Goal: Task Accomplishment & Management: Use online tool/utility

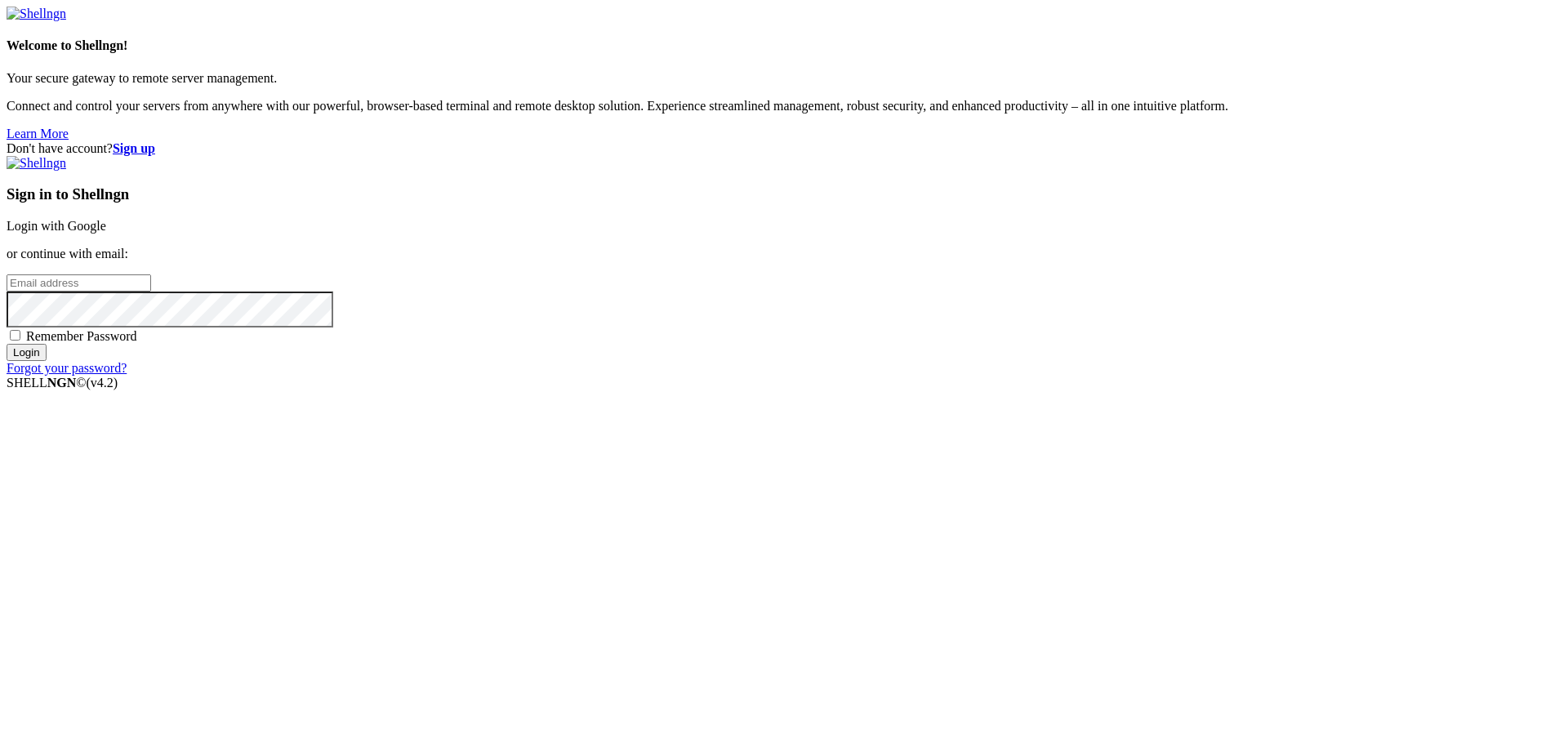
click at [106, 233] on link "Login with Google" at bounding box center [57, 226] width 100 height 14
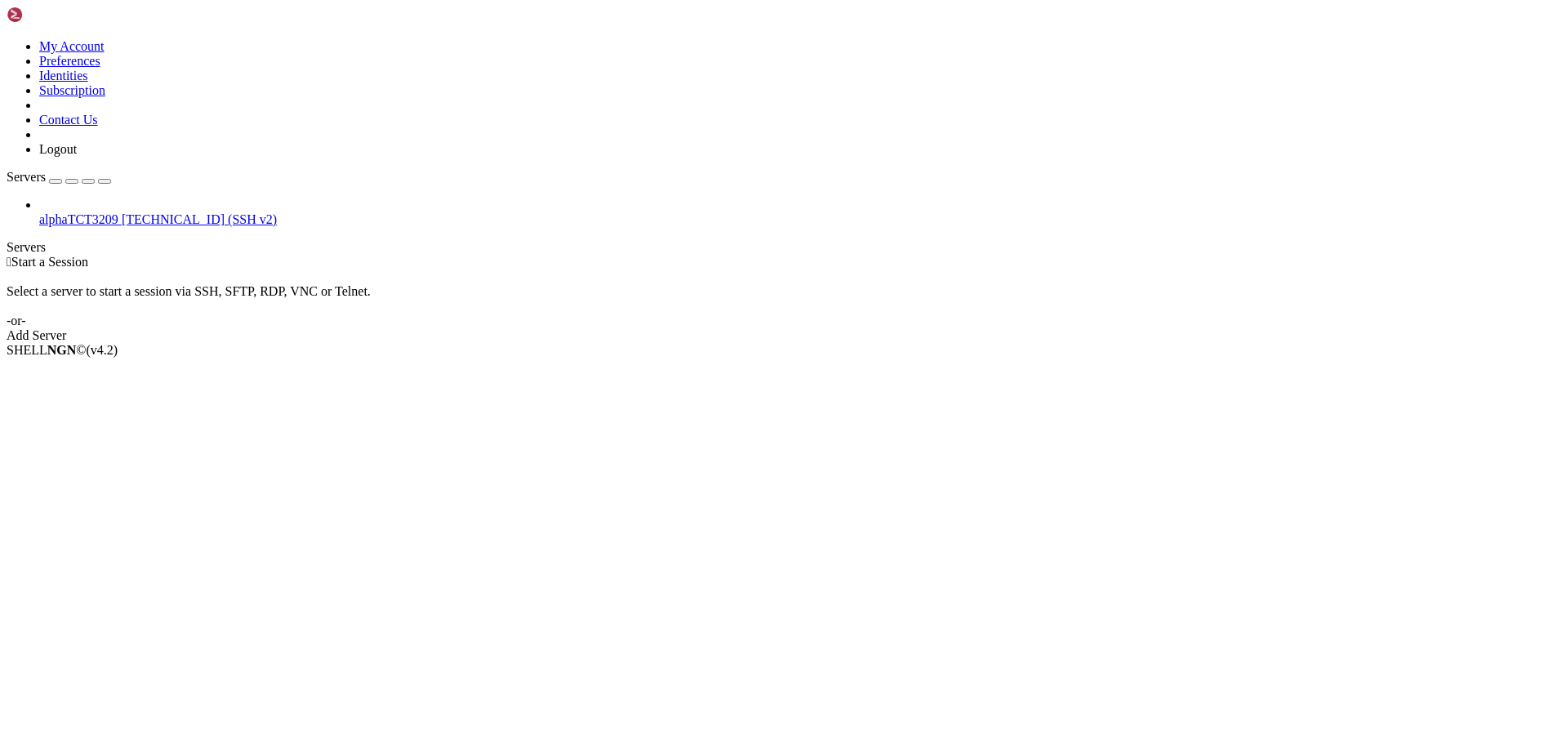
click at [865, 278] on div " Start a Session Select a server to start a session via SSH, SFTP, RDP, VNC or…" at bounding box center [784, 299] width 1555 height 88
click at [875, 329] on link "Add Server" at bounding box center [784, 336] width 1555 height 15
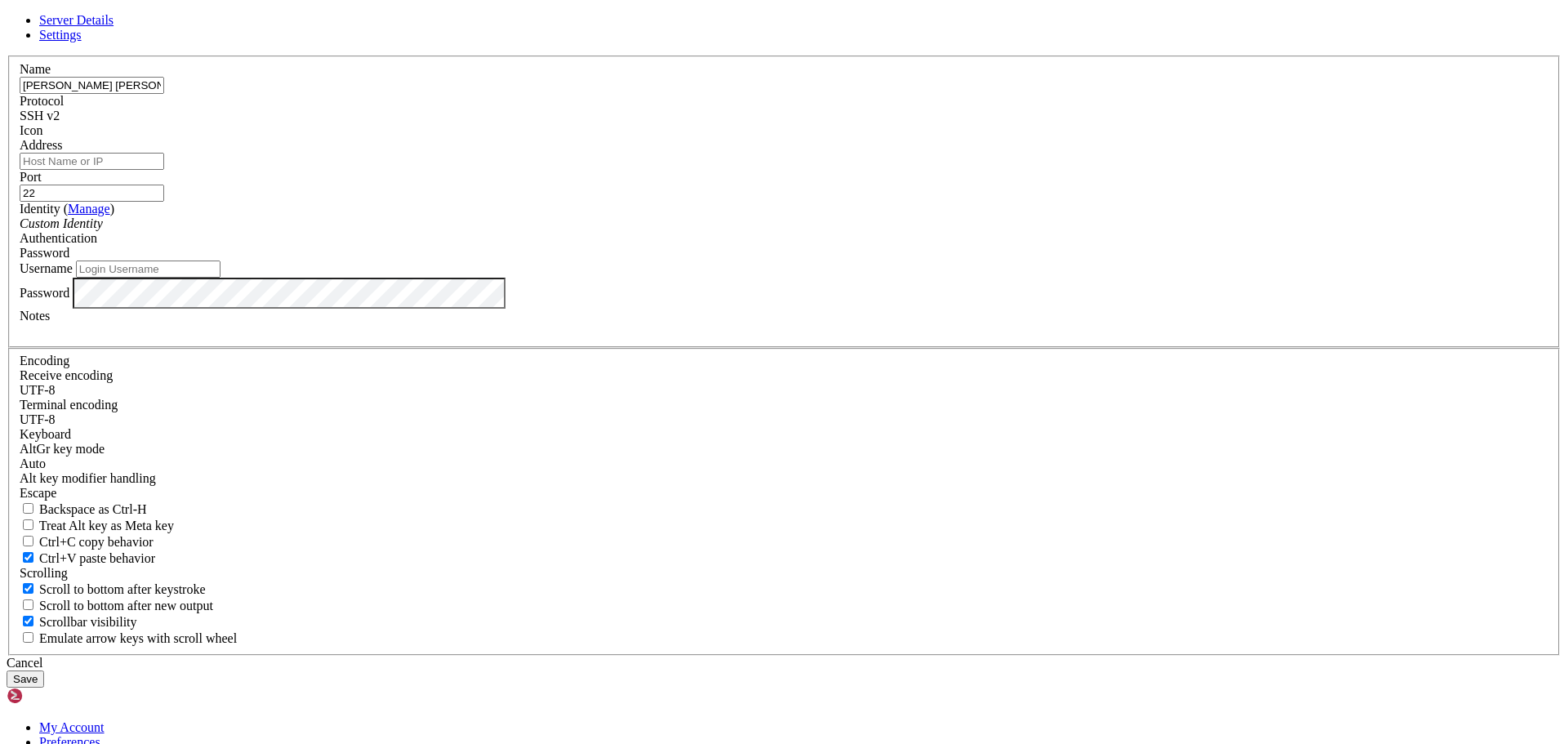
type input "[PERSON_NAME] [PERSON_NAME]"
click at [164, 170] on input "Address" at bounding box center [91, 161] width 144 height 17
type input "[TECHNICAL_ID]"
click at [103, 231] on icon "Custom Identity" at bounding box center [61, 224] width 83 height 14
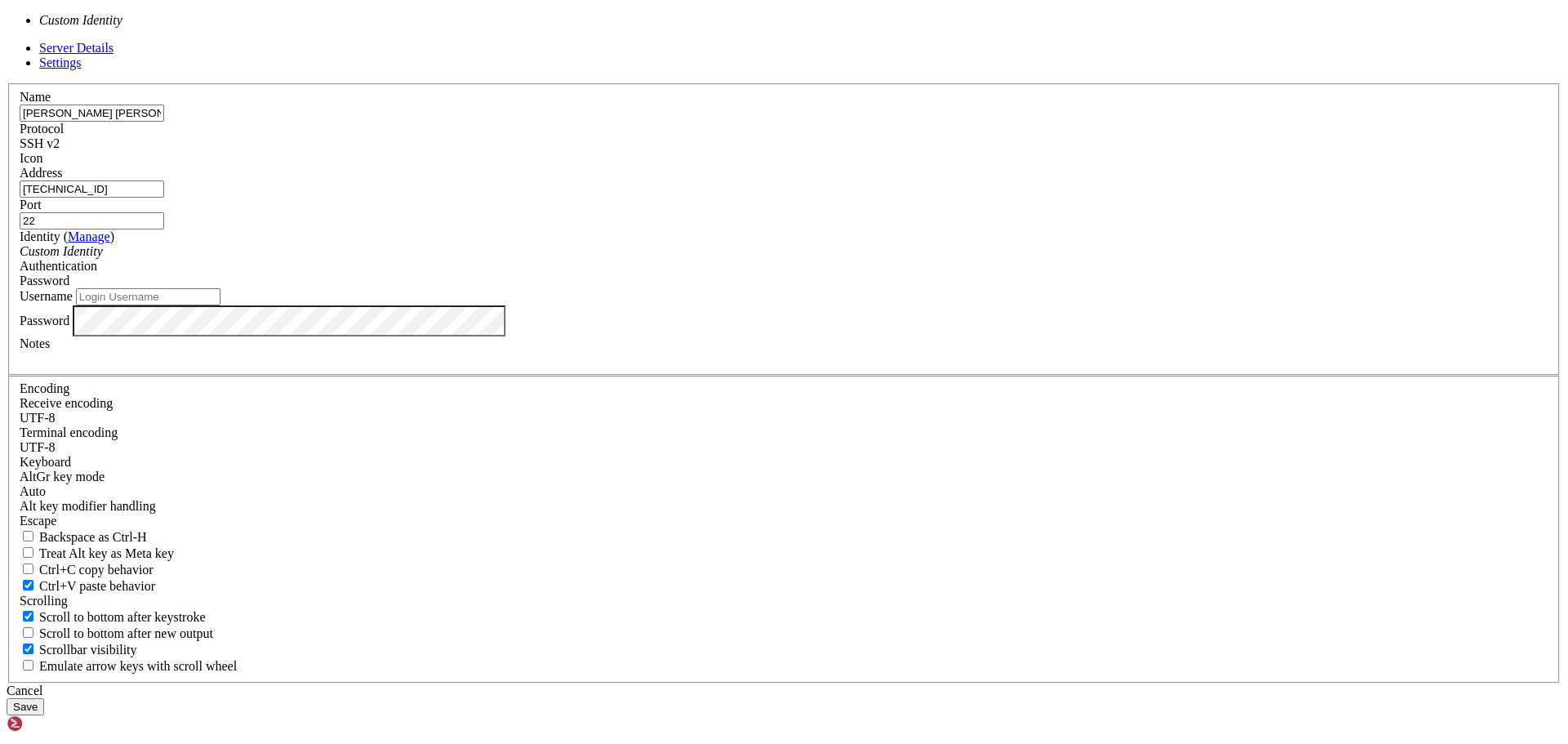
click at [103, 258] on icon "Custom Identity" at bounding box center [61, 251] width 83 height 14
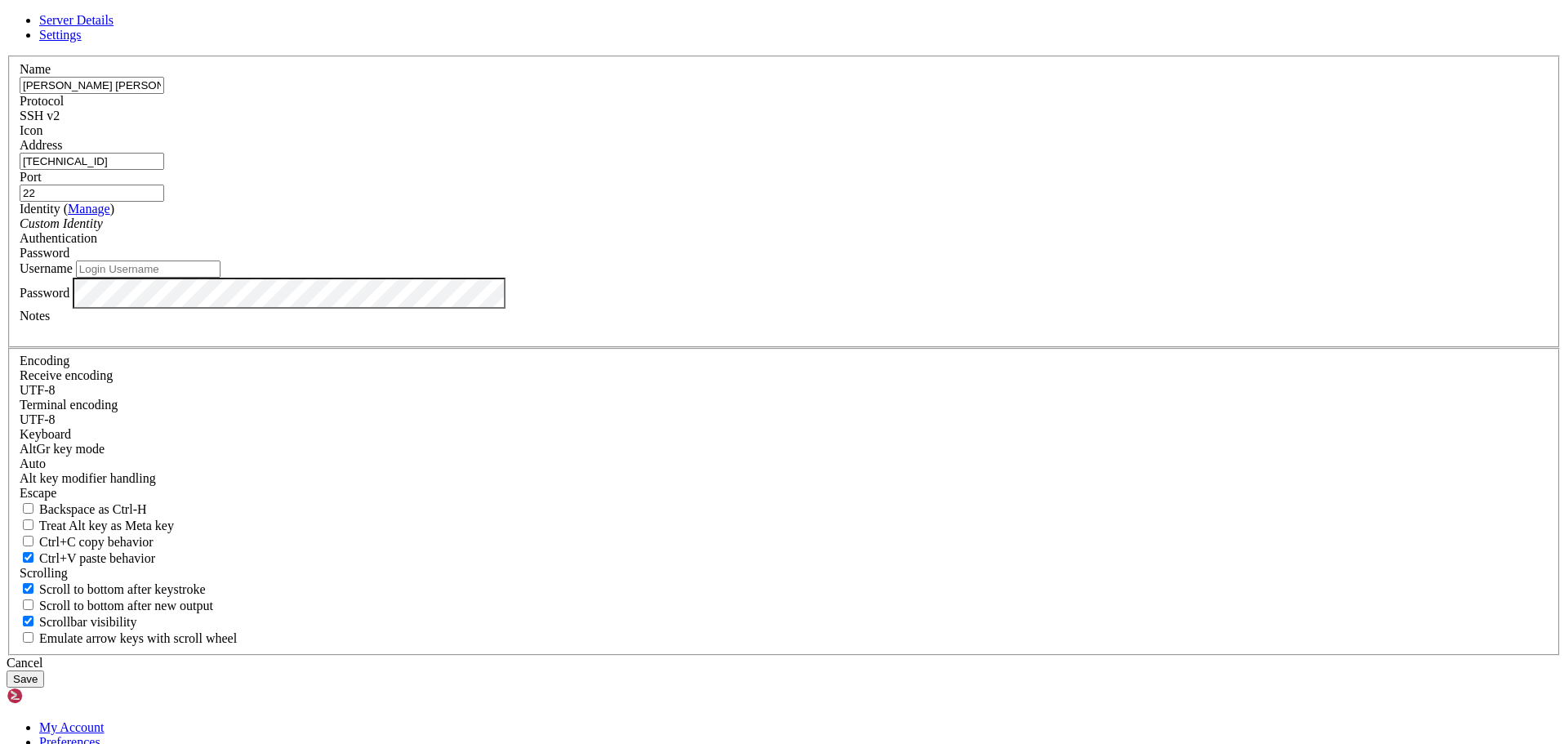
click at [221, 278] on input "Username" at bounding box center [147, 269] width 144 height 17
click at [963, 261] on div "Authentication Password" at bounding box center [784, 246] width 1529 height 29
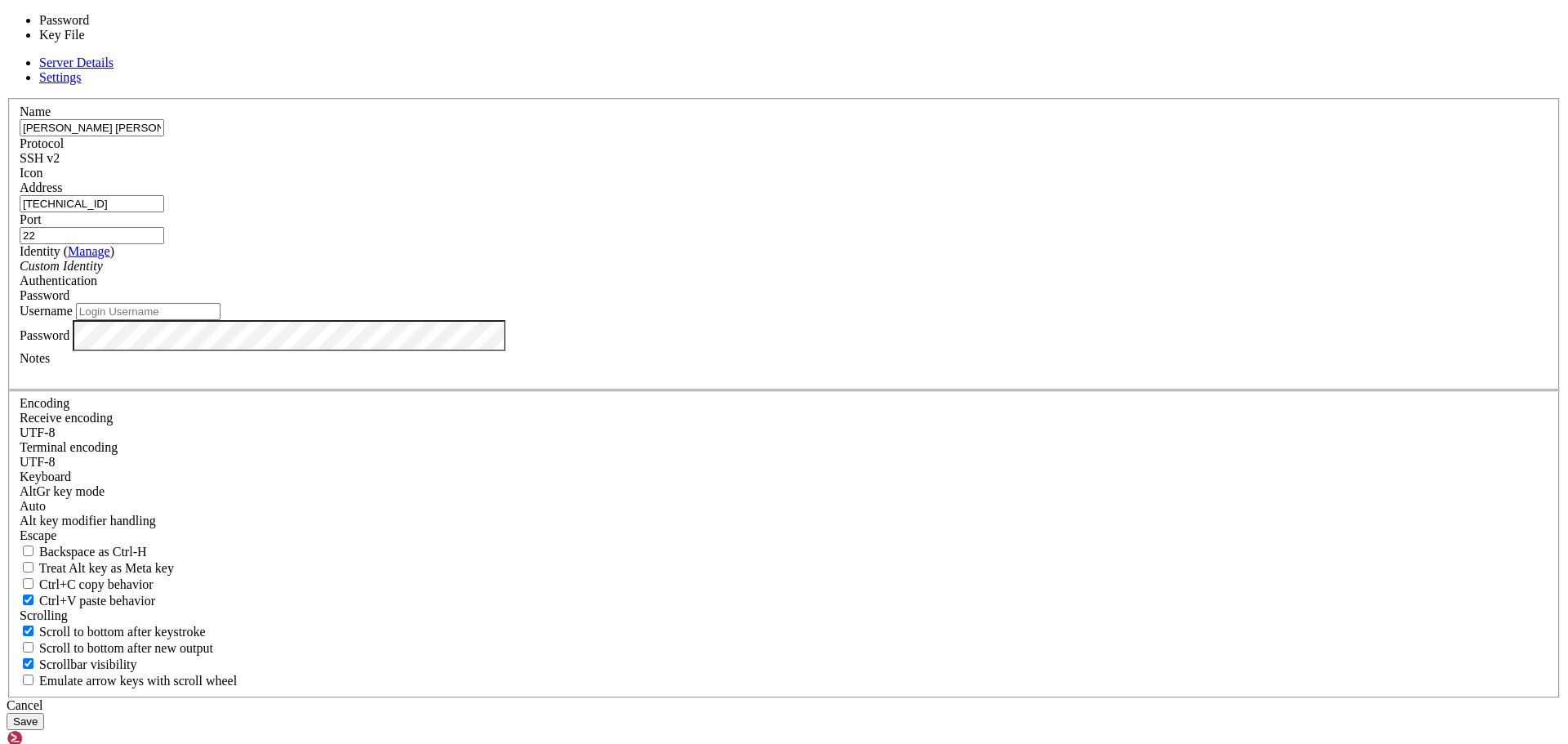
click at [944, 303] on div "Password" at bounding box center [784, 295] width 1529 height 15
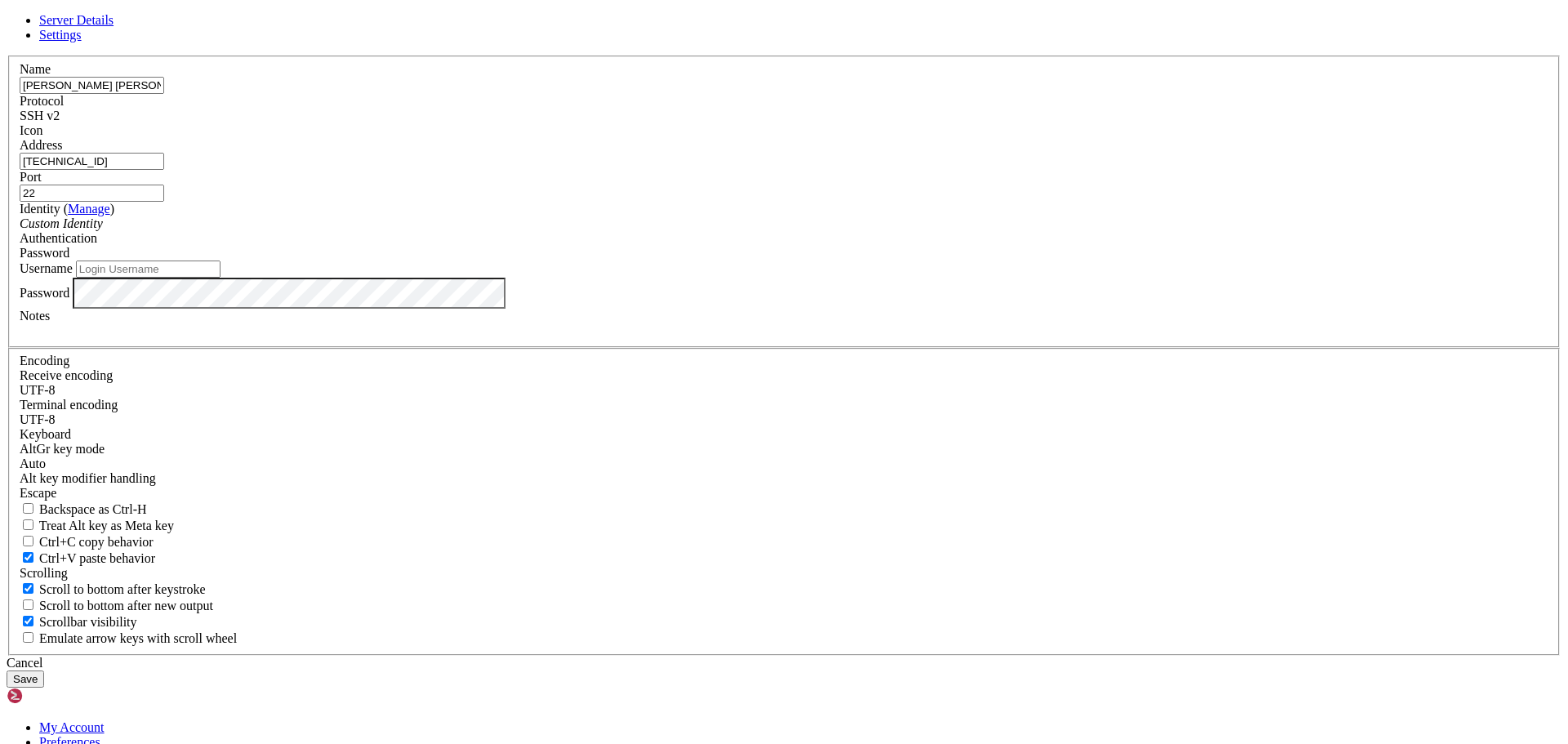
click at [944, 261] on div "Password" at bounding box center [784, 253] width 1529 height 15
click at [221, 278] on input "Username" at bounding box center [147, 269] width 144 height 17
type input "c"
type input "[PERSON_NAME] [PERSON_NAME]"
click at [44, 670] on button "Save" at bounding box center [26, 678] width 37 height 17
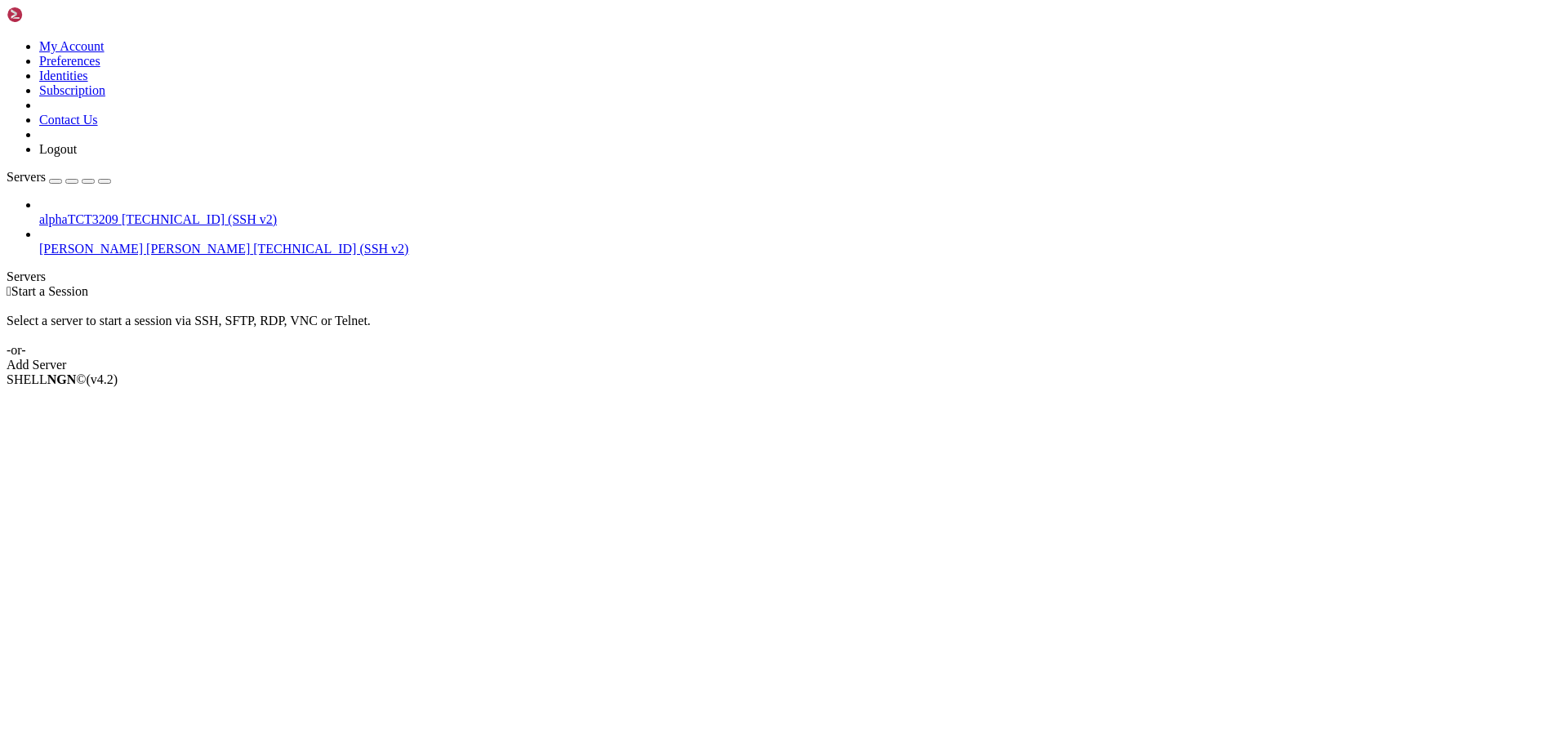
click at [253, 241] on span "[TECHNICAL_ID] (SSH v2)" at bounding box center [331, 248] width 155 height 14
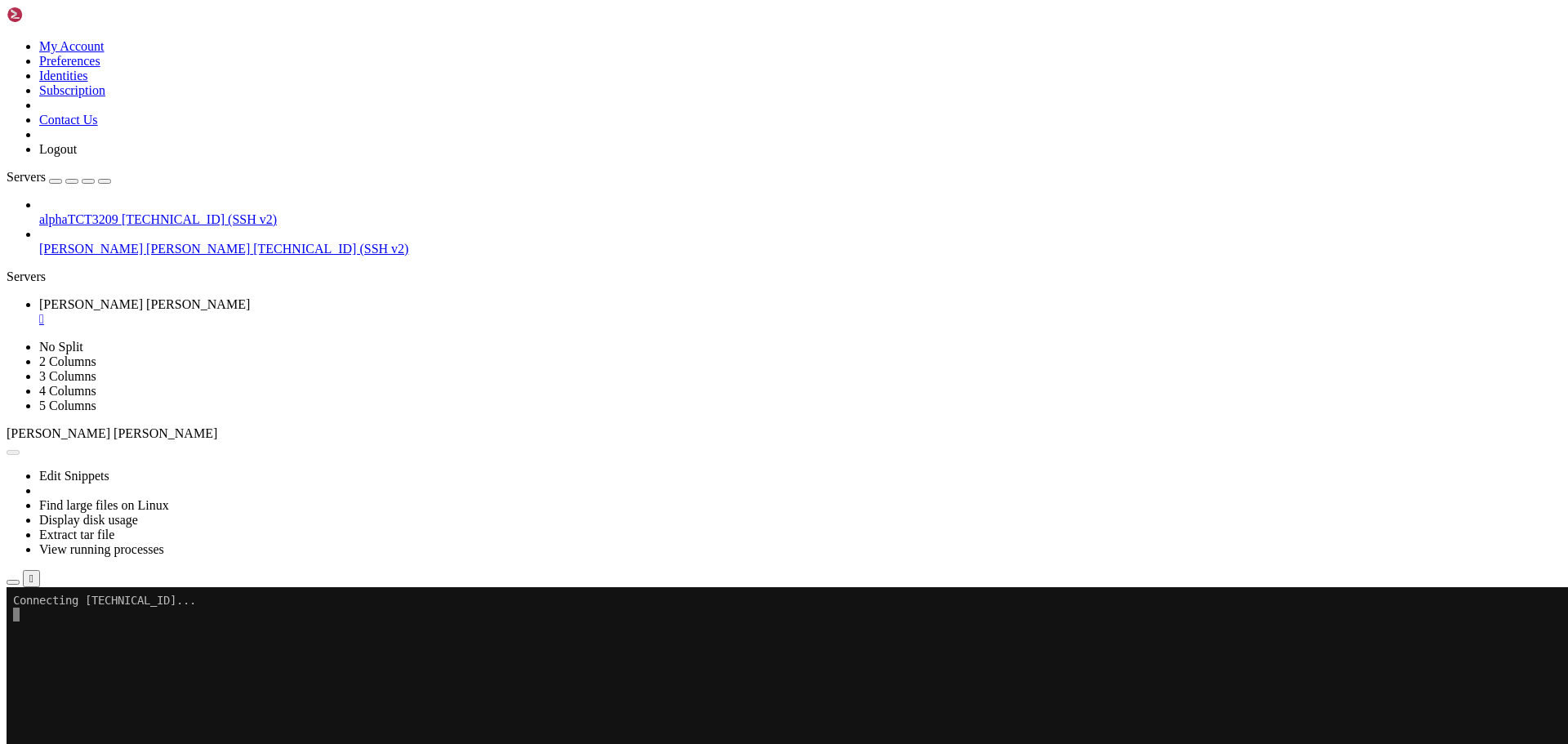
drag, startPoint x: 217, startPoint y: 607, endPoint x: 17, endPoint y: 607, distance: 200.0
click at [17, 607] on x-row "Connecting [TECHNICAL_ID]..." at bounding box center [687, 601] width 1349 height 14
click at [106, 698] on x-row at bounding box center [687, 698] width 1349 height 14
drag, startPoint x: 11, startPoint y: 603, endPoint x: 289, endPoint y: 626, distance: 278.9
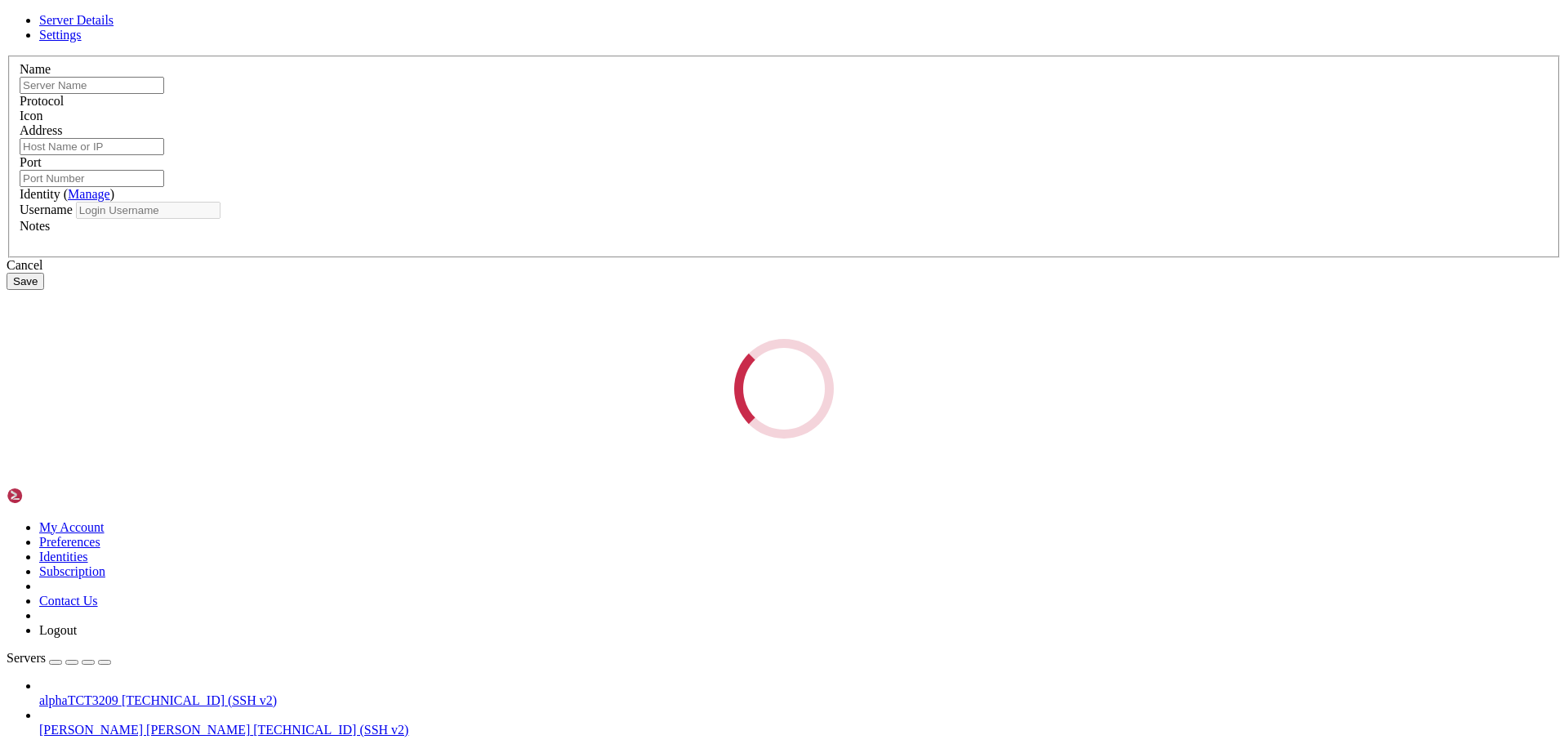
type input "[PERSON_NAME] [PERSON_NAME]"
type input "[TECHNICAL_ID]"
type input "22"
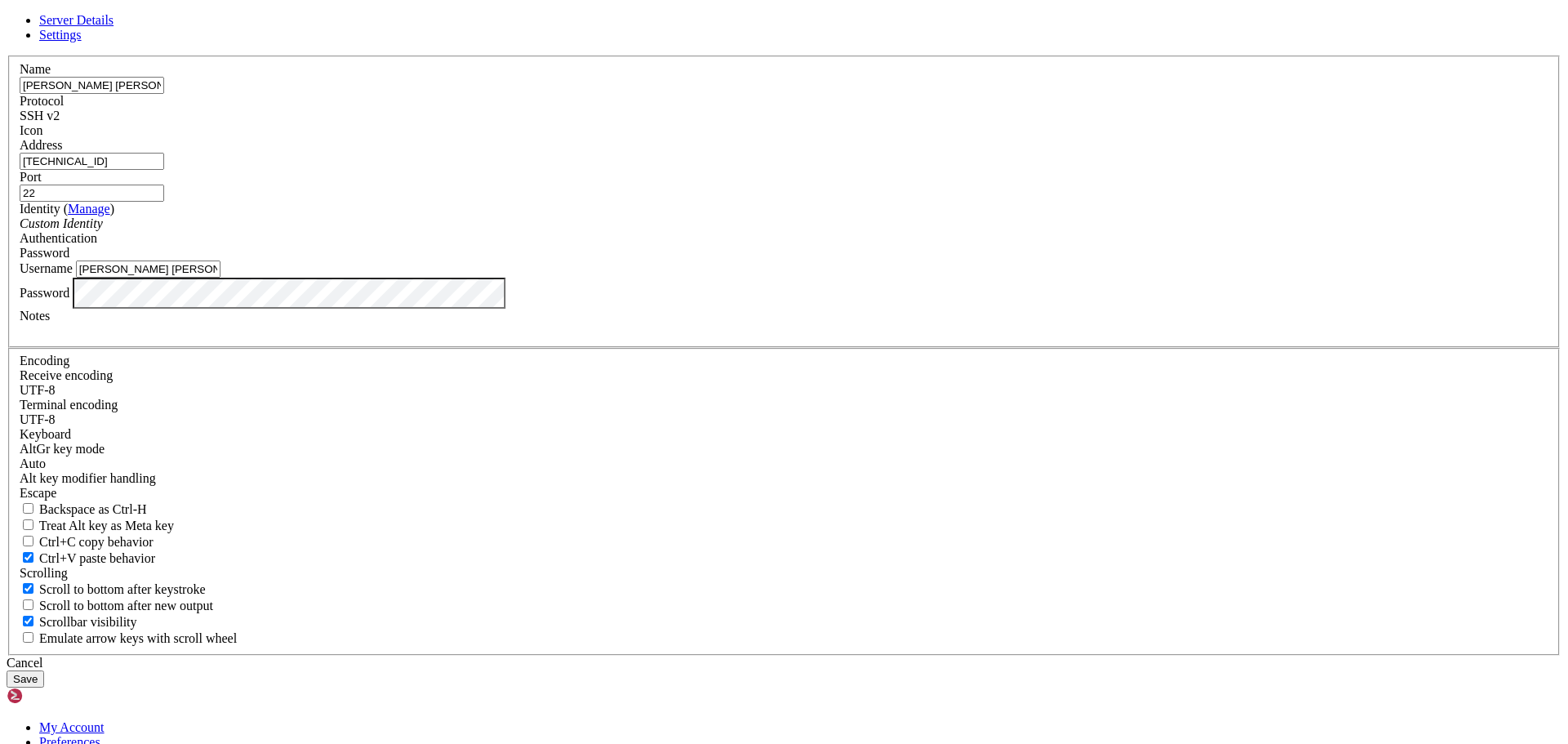
click at [221, 278] on input "[PERSON_NAME] [PERSON_NAME]" at bounding box center [147, 269] width 144 height 17
type input "ChanJunWen"
click at [44, 670] on button "Save" at bounding box center [26, 678] width 37 height 17
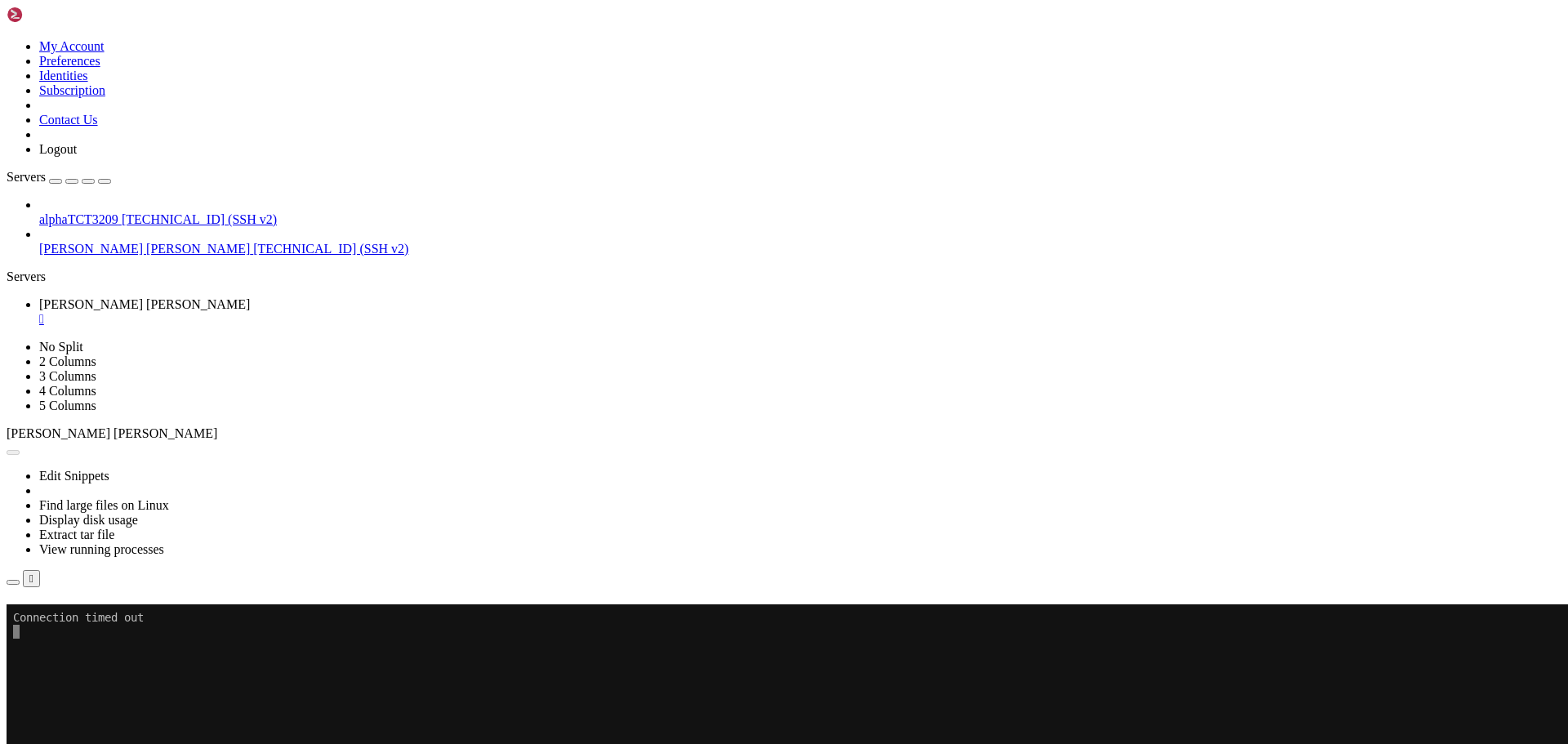
click at [72, 619] on button "Reconnect" at bounding box center [39, 627] width 66 height 17
click at [56, 182] on div "button" at bounding box center [56, 182] width 0 height 0
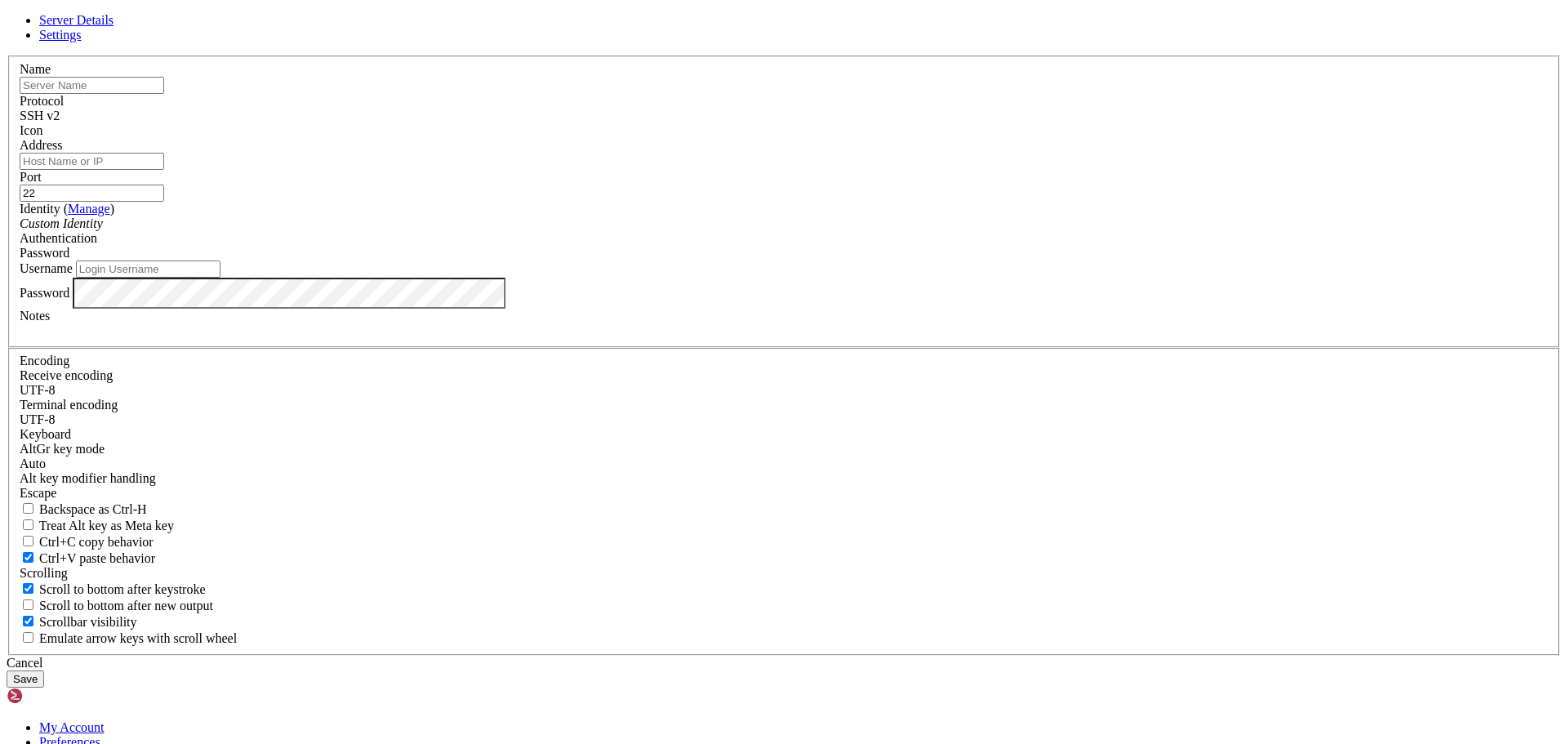
click at [164, 94] on input "text" at bounding box center [91, 84] width 144 height 17
type input "a"
type input "T"
type input "a"
type input "AlphaCROS"
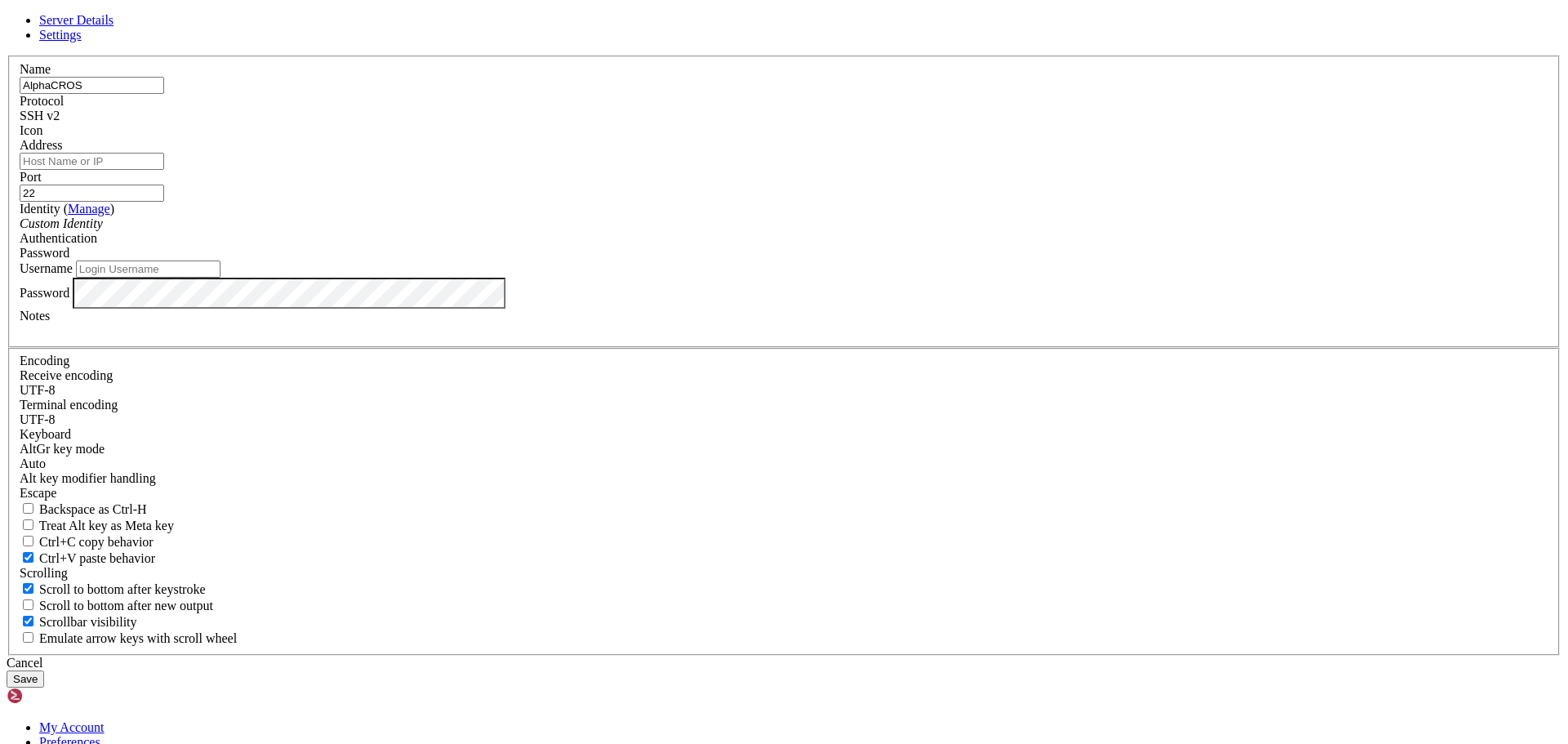
click at [164, 170] on input "Address" at bounding box center [91, 161] width 144 height 17
type input "[TECHNICAL_ID]"
click at [221, 278] on input "Username" at bounding box center [147, 269] width 144 height 17
type input "alphaTCT3209"
click at [7, 670] on button "Save" at bounding box center [26, 678] width 37 height 17
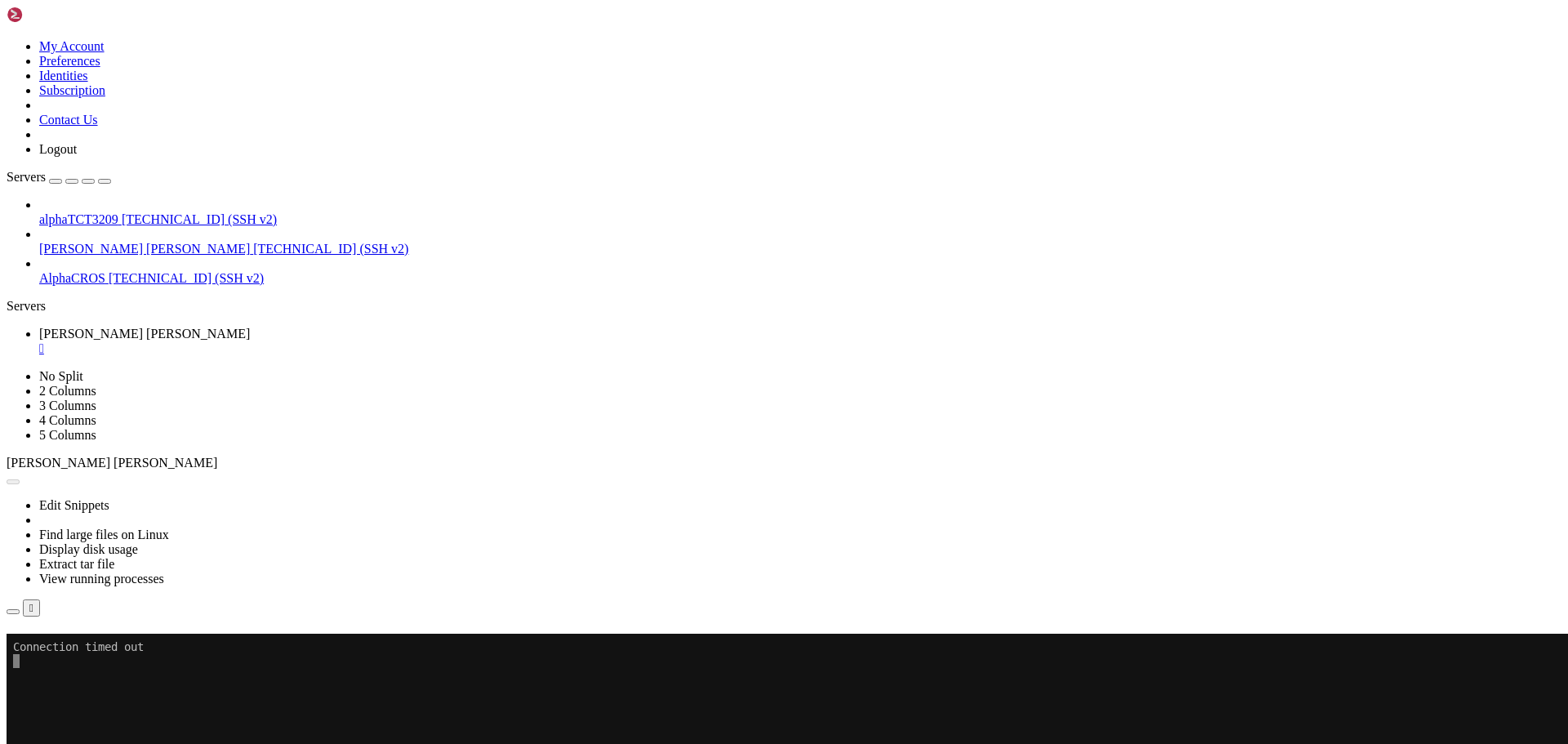
click at [72, 649] on button "Reconnect" at bounding box center [39, 657] width 66 height 17
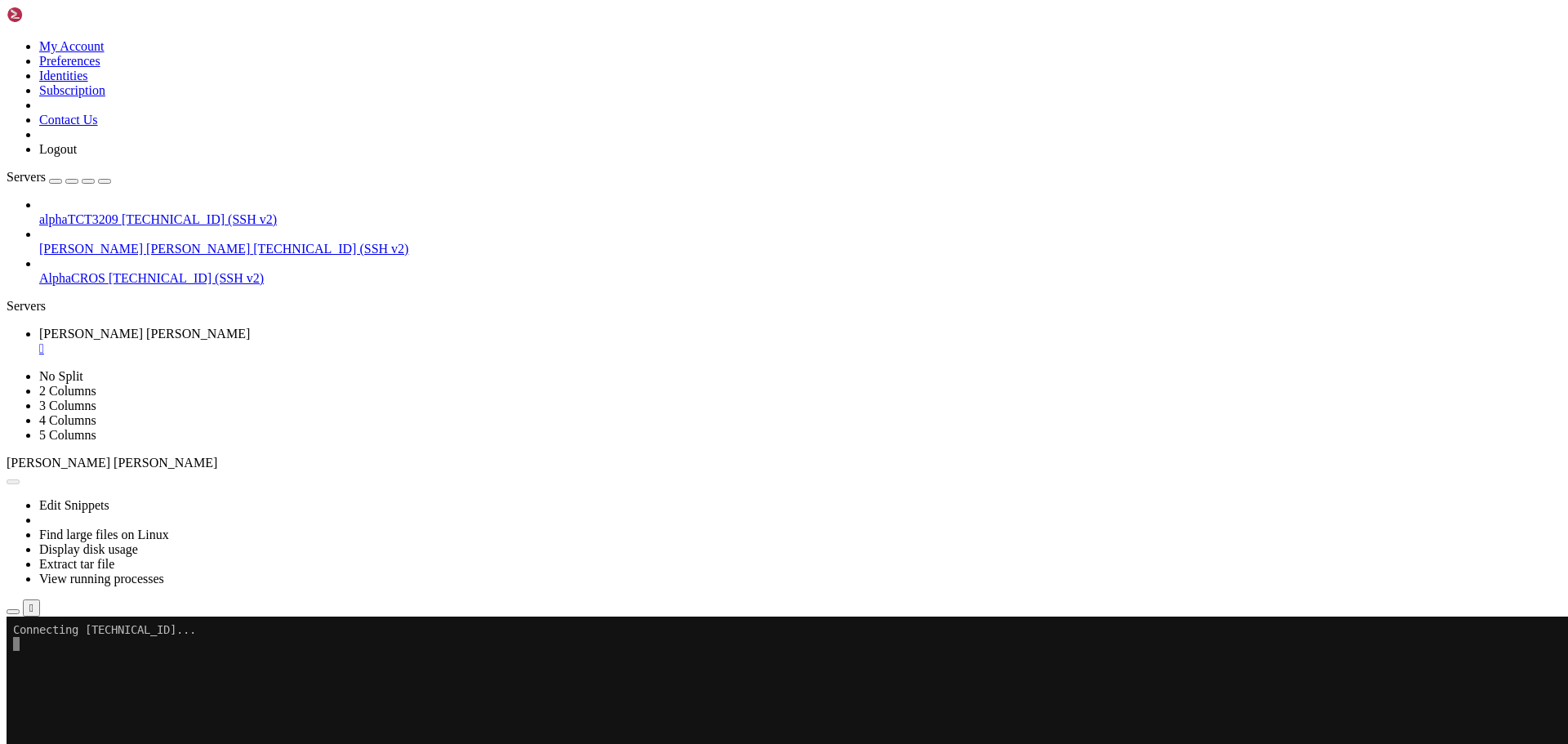
click at [39, 241] on icon at bounding box center [39, 241] width 0 height 0
click at [313, 327] on link "[PERSON_NAME] [PERSON_NAME] " at bounding box center [800, 342] width 1522 height 29
click at [327, 342] on div "" at bounding box center [800, 348] width 1522 height 15
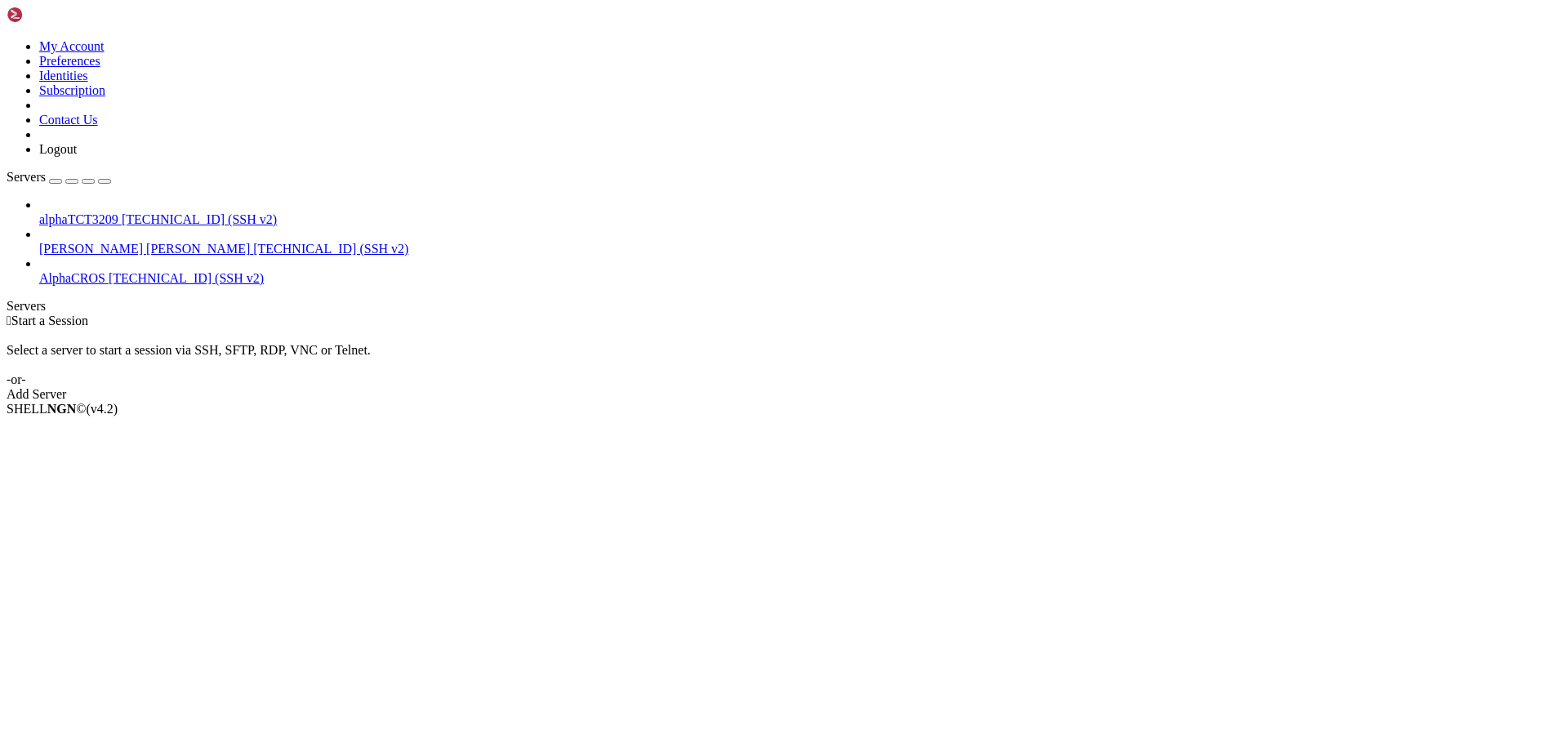
click at [87, 271] on span "AlphaCROS" at bounding box center [72, 278] width 66 height 14
click at [85, 271] on span "AlphaCROS" at bounding box center [72, 278] width 66 height 14
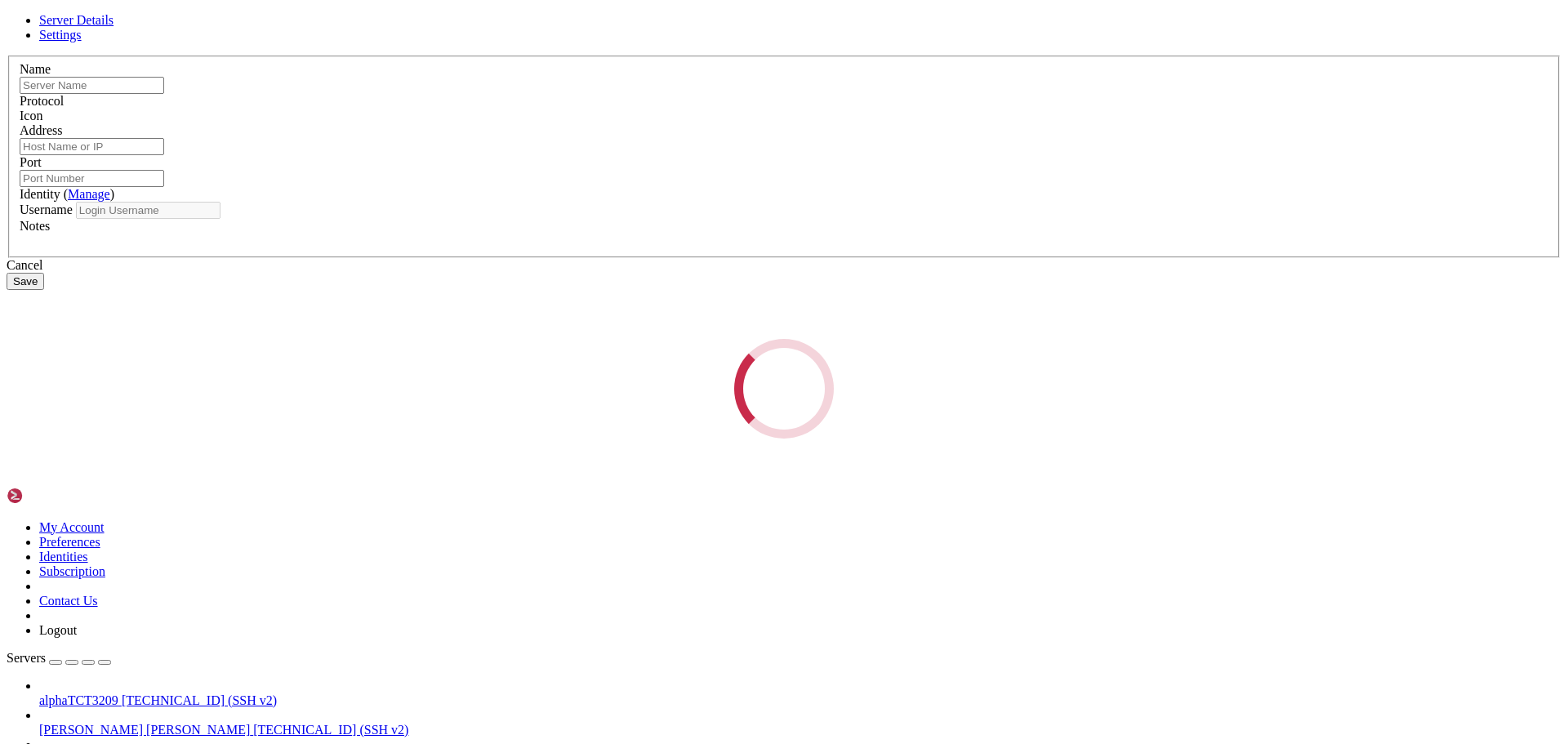
type input "AlphaCROS"
type input "[TECHNICAL_ID]"
type input "22"
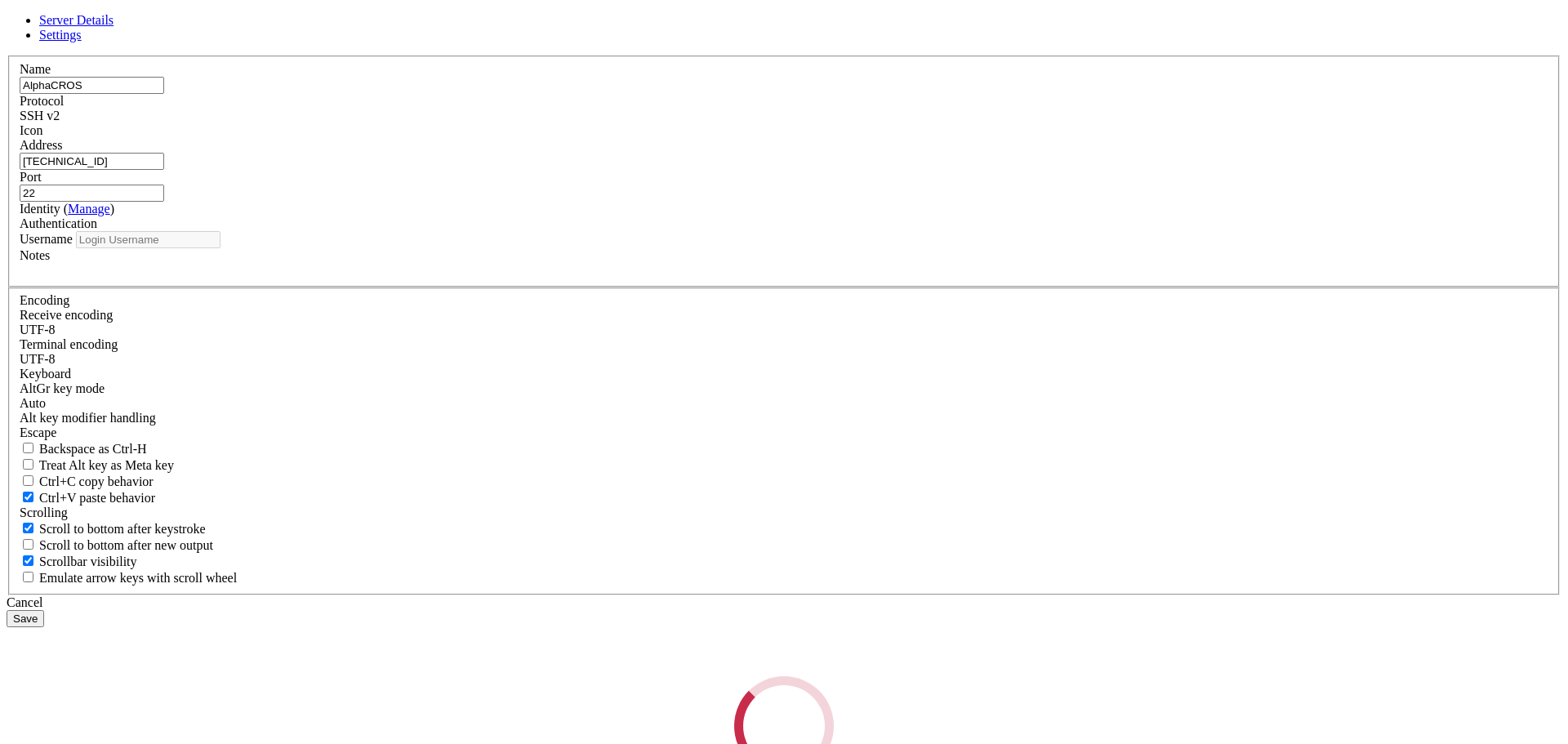
type input "alphaTCT3209"
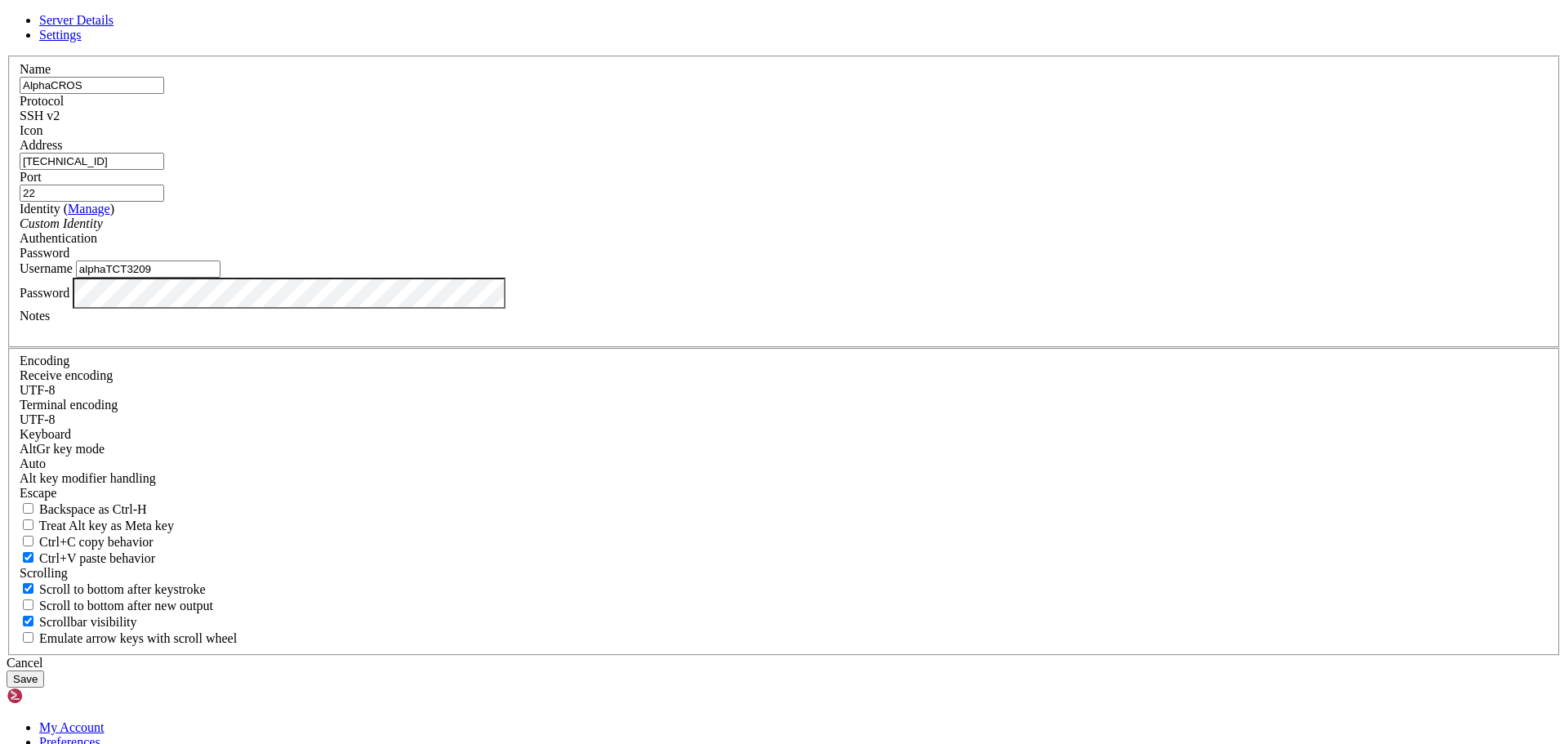
click at [164, 170] on input "[TECHNICAL_ID]" at bounding box center [91, 161] width 144 height 17
type input "1"
type input "[TECHNICAL_ID]"
click at [44, 670] on button "Save" at bounding box center [26, 678] width 37 height 17
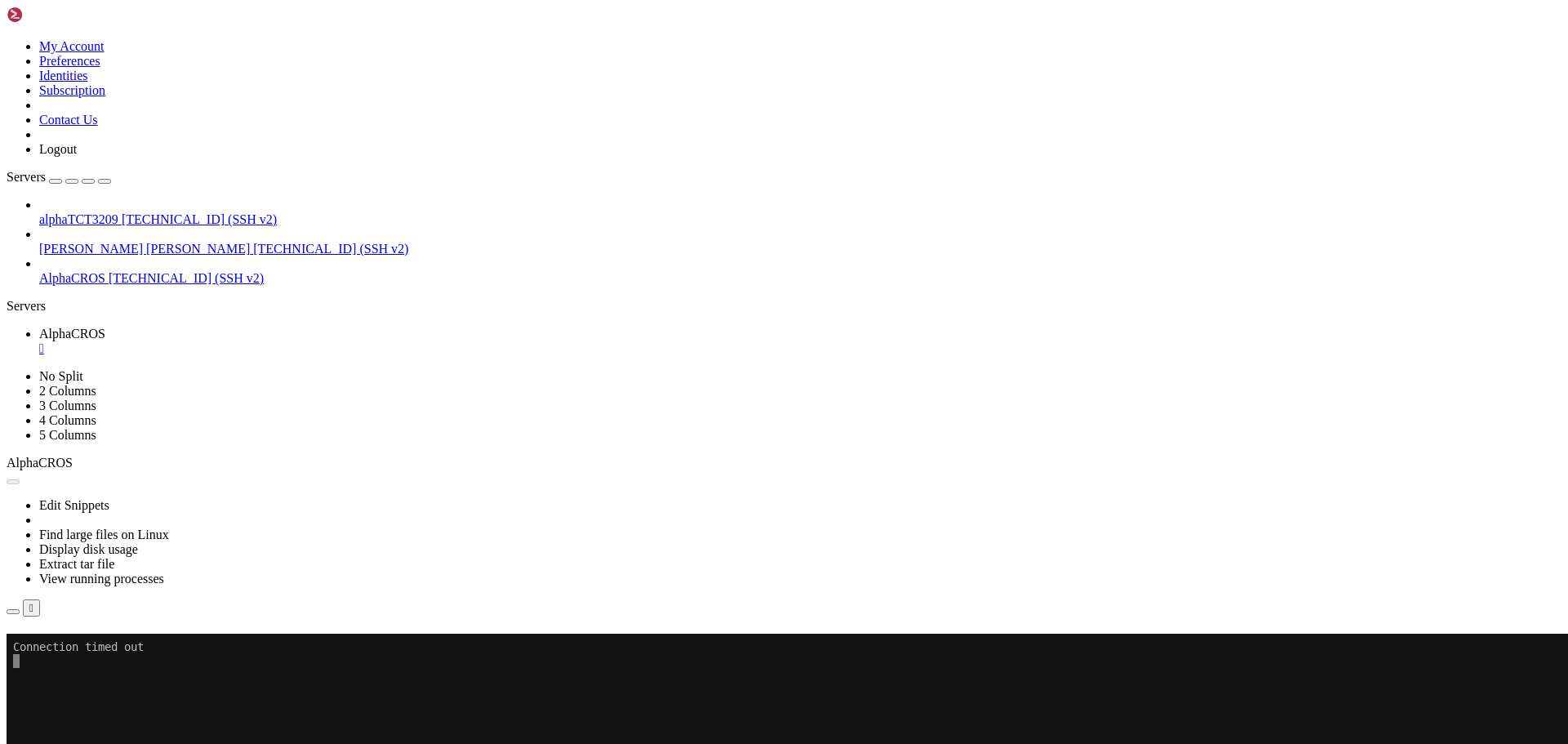
click at [893, 649] on div "Reconnect" at bounding box center [784, 657] width 1555 height 17
click at [72, 649] on button "Reconnect" at bounding box center [39, 657] width 66 height 17
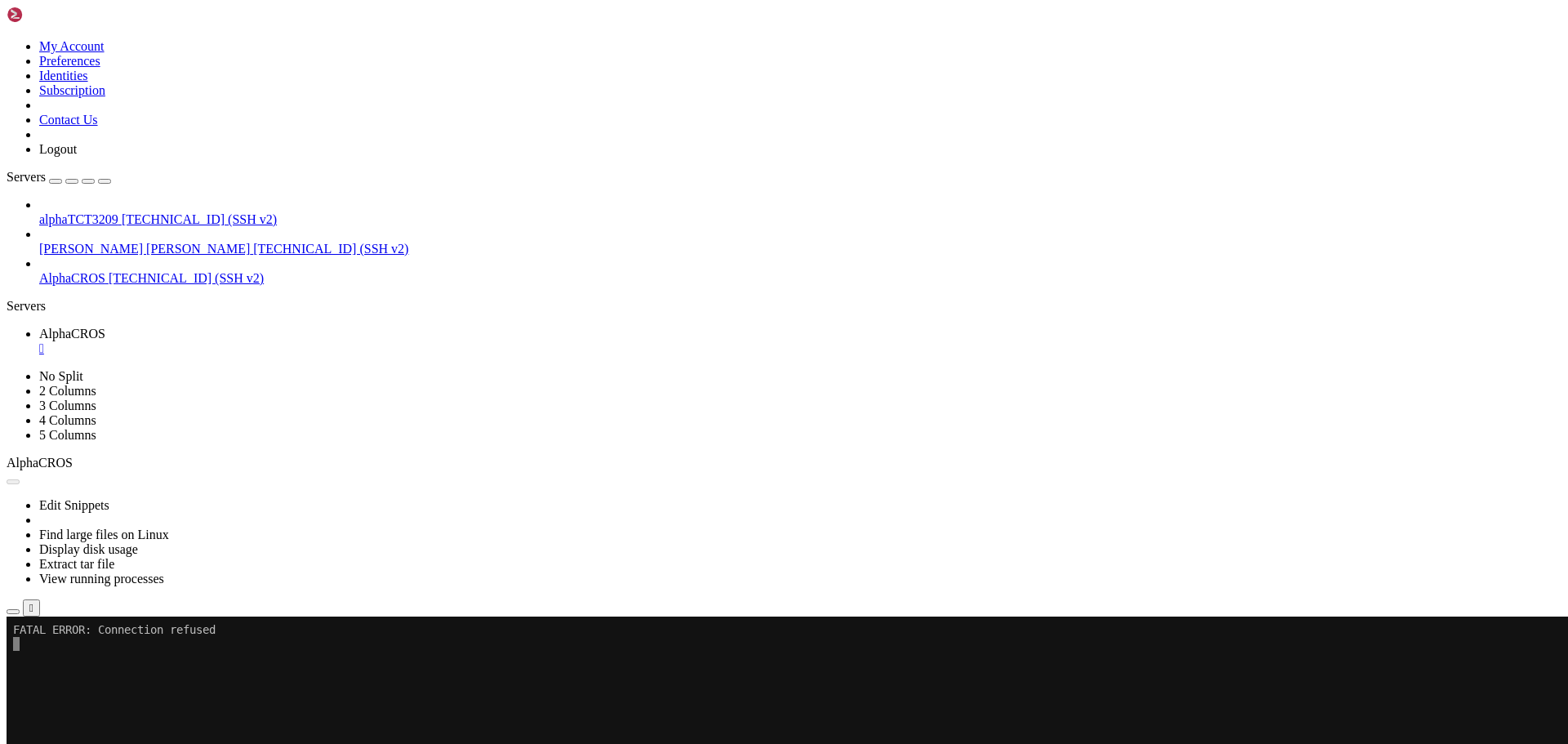
click at [72, 663] on button "Reconnect" at bounding box center [39, 670] width 66 height 17
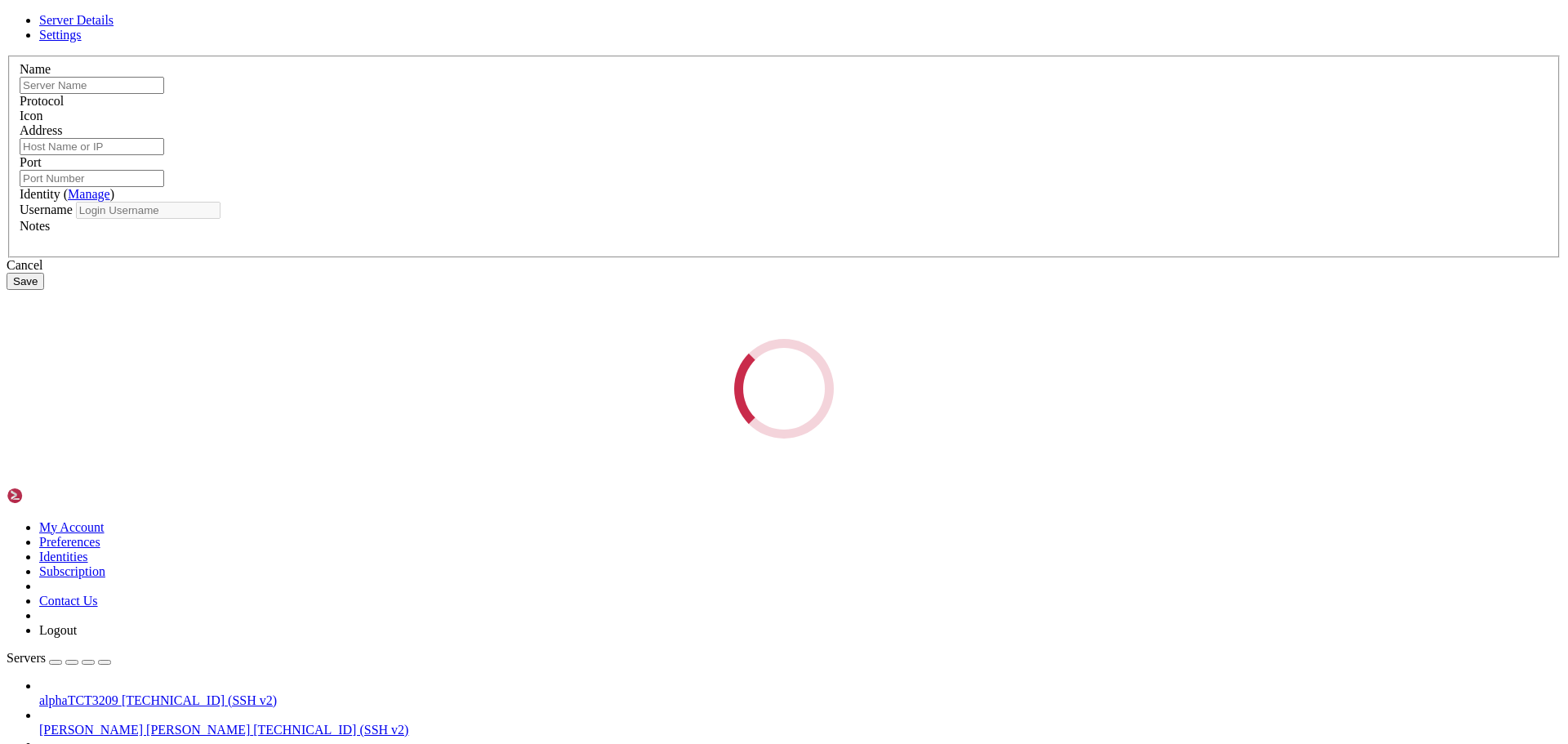
type input "AlphaCROS"
type input "[TECHNICAL_ID]"
type input "22"
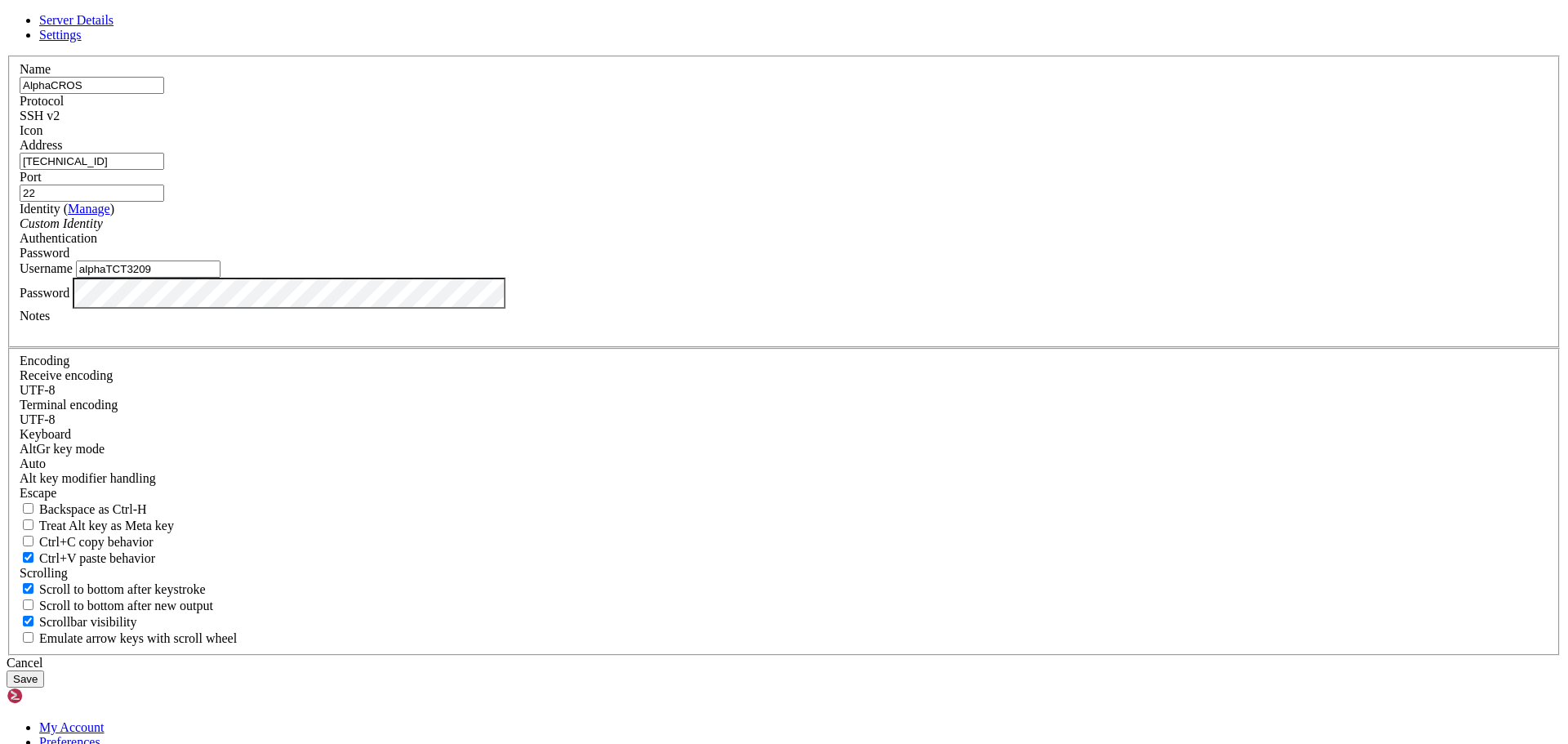
drag, startPoint x: 643, startPoint y: 229, endPoint x: 432, endPoint y: 211, distance: 211.8
click at [432, 211] on div "Server Details Settings Name AlphaCROS Protocol SSH v2 Icon" at bounding box center [784, 350] width 1555 height 675
drag, startPoint x: 626, startPoint y: 399, endPoint x: 684, endPoint y: 425, distance: 63.6
click at [221, 278] on input "alphaTCT3209" at bounding box center [147, 269] width 144 height 17
type input "alphatct3209"
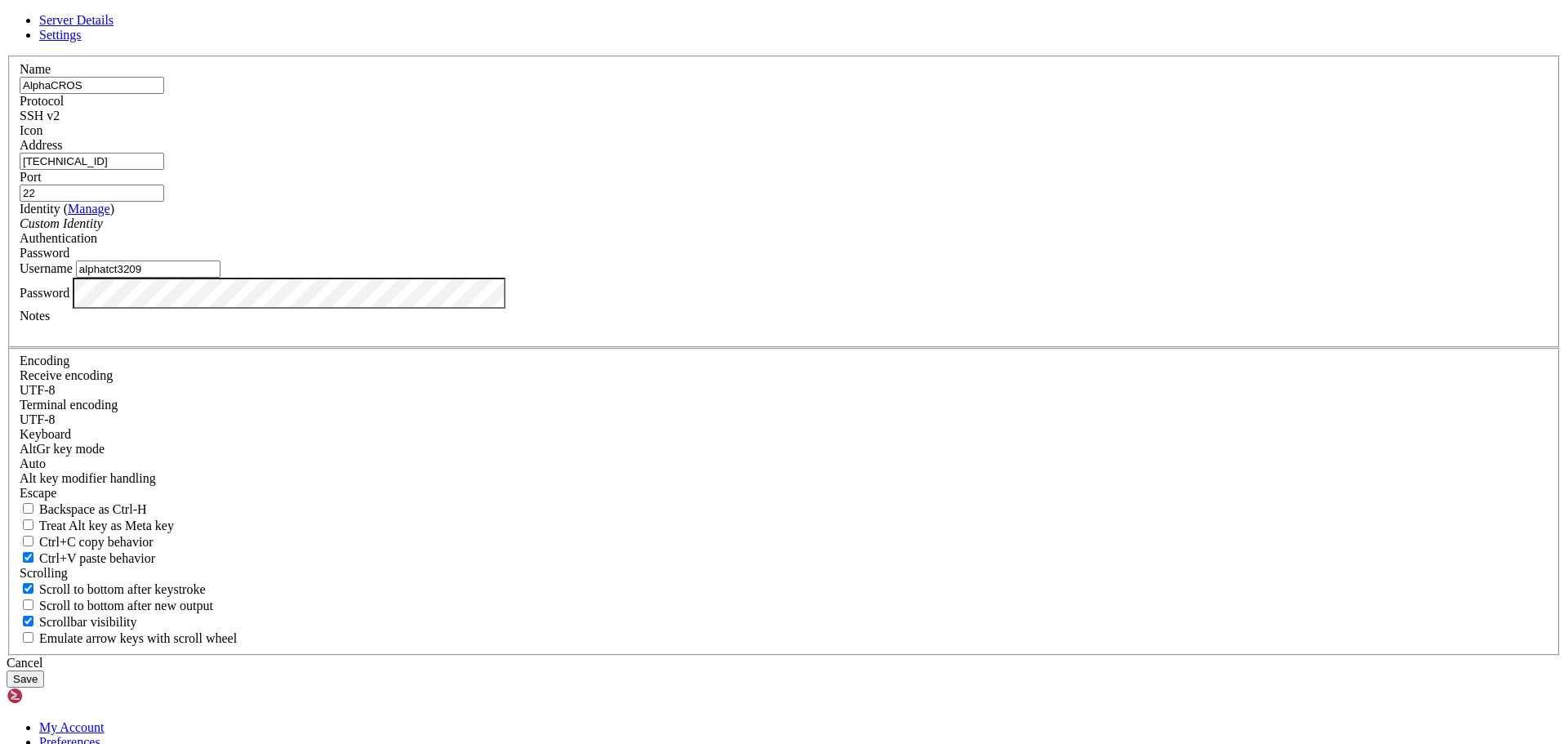
click at [44, 670] on button "Save" at bounding box center [26, 678] width 37 height 17
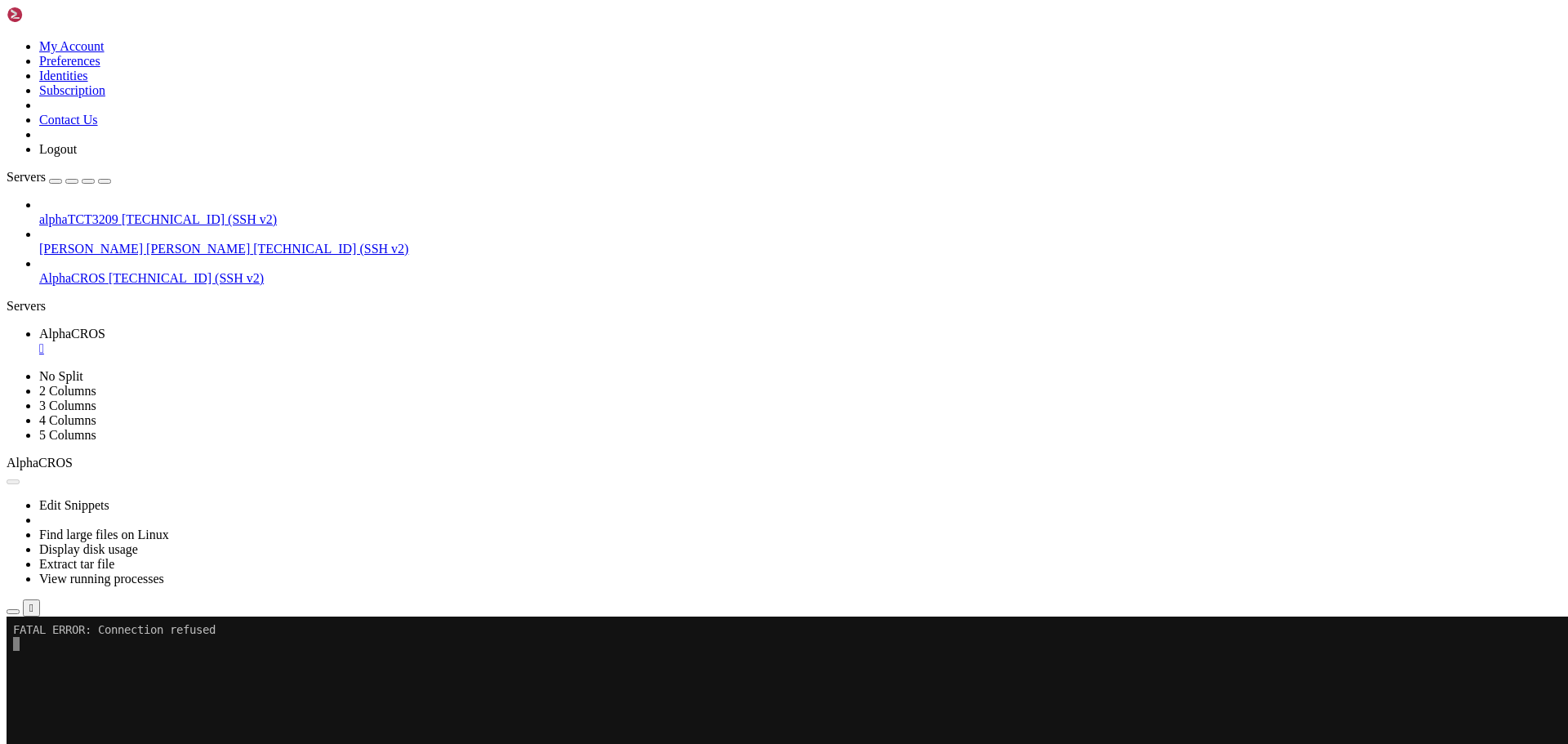
click at [72, 663] on button "Reconnect" at bounding box center [39, 670] width 66 height 17
drag, startPoint x: 967, startPoint y: 311, endPoint x: 787, endPoint y: 251, distance: 189.7
drag, startPoint x: 855, startPoint y: 266, endPoint x: 646, endPoint y: 185, distance: 224.1
click at [72, 663] on button "Reconnect" at bounding box center [39, 670] width 66 height 17
drag, startPoint x: 855, startPoint y: 285, endPoint x: 862, endPoint y: 278, distance: 9.9
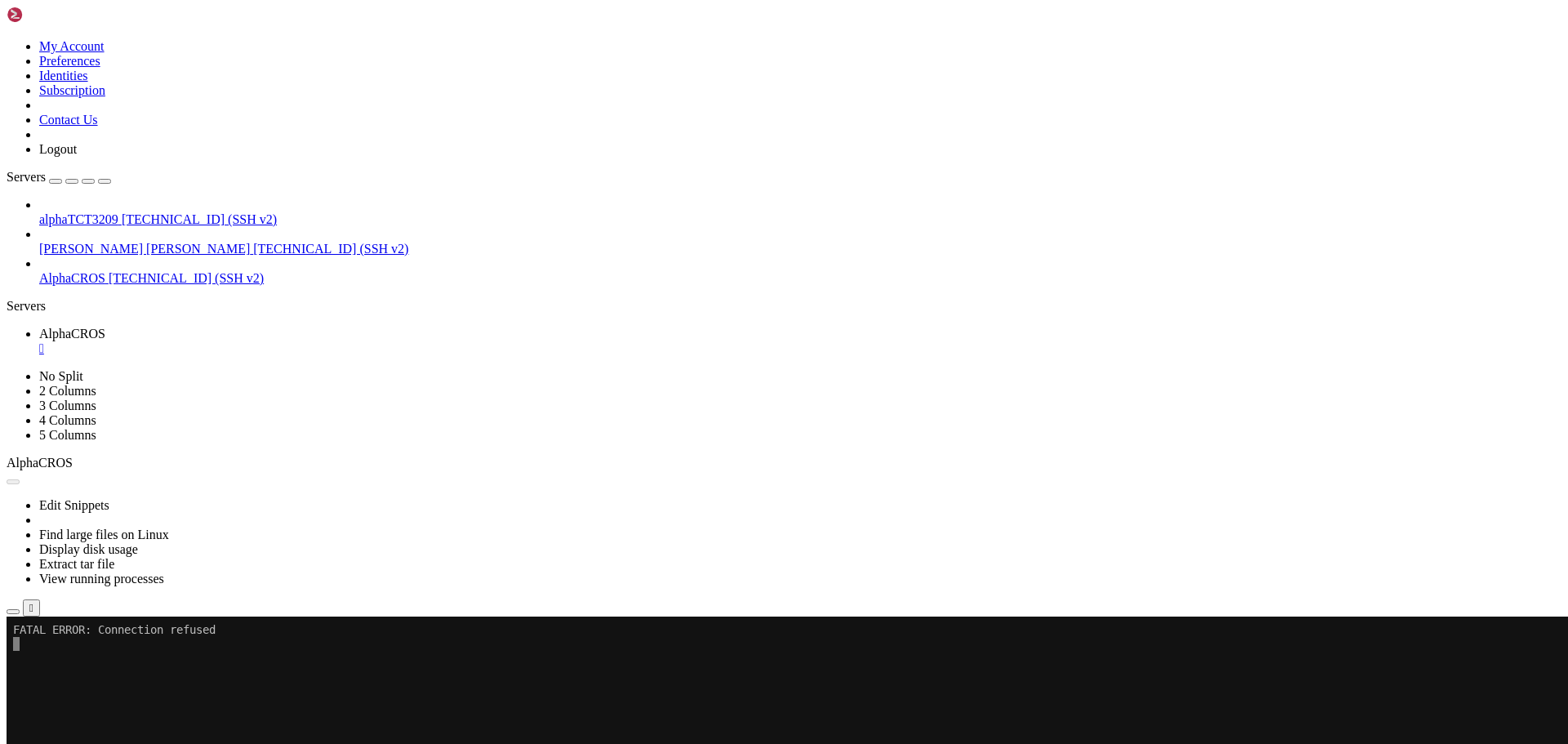
click at [72, 663] on button "Reconnect" at bounding box center [39, 670] width 66 height 17
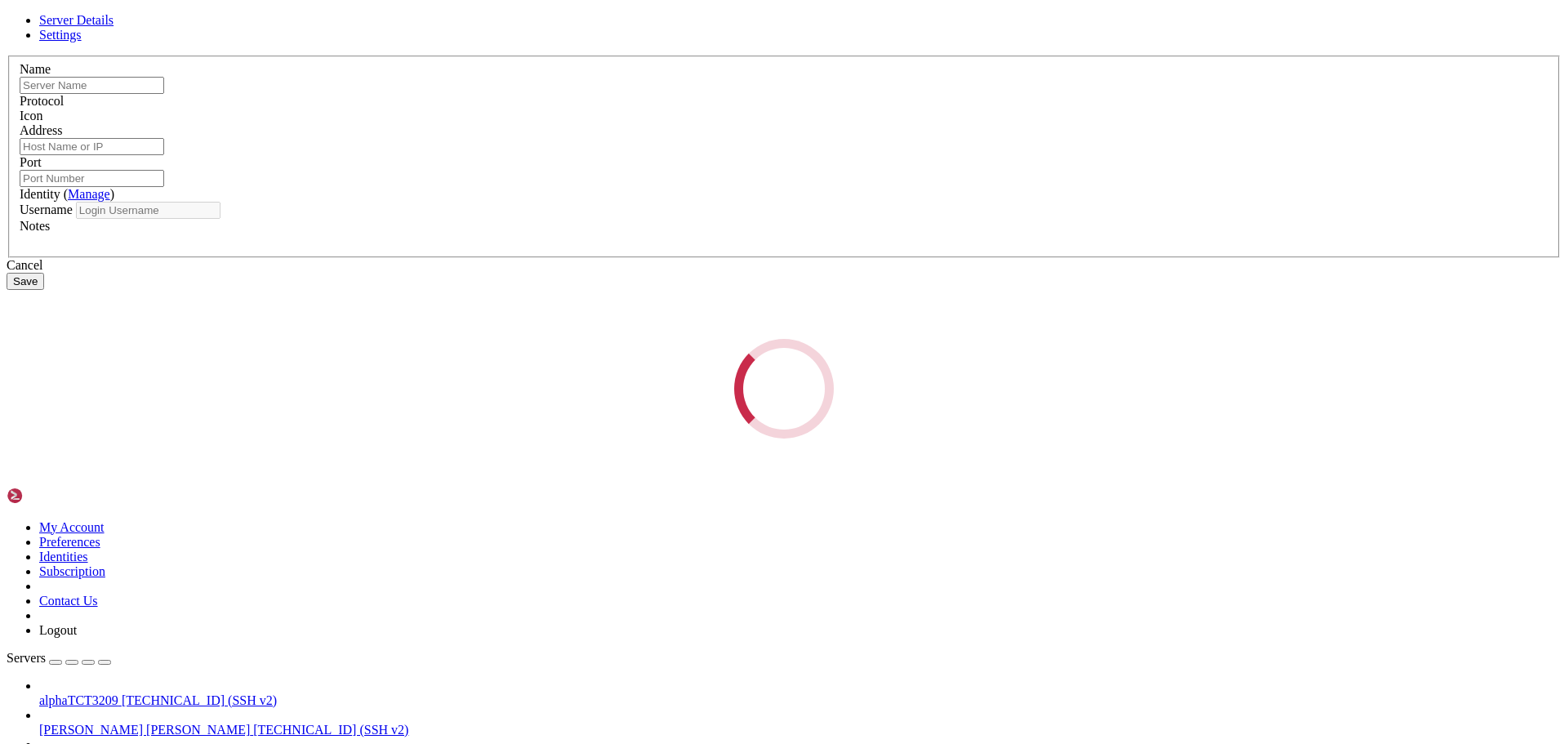
type input "AlphaCROS"
type input "[TECHNICAL_ID]"
type input "22"
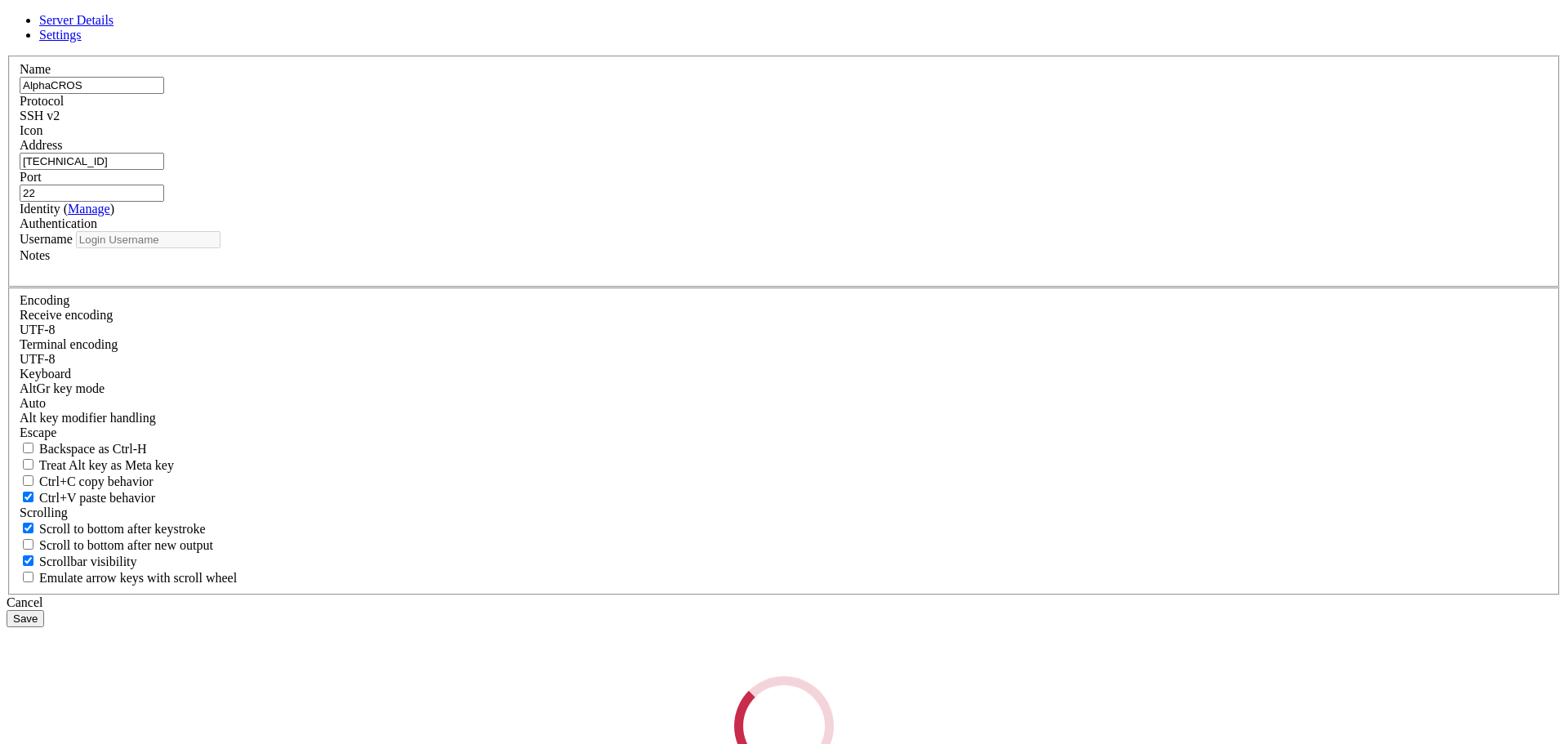
type input "alphatct3209"
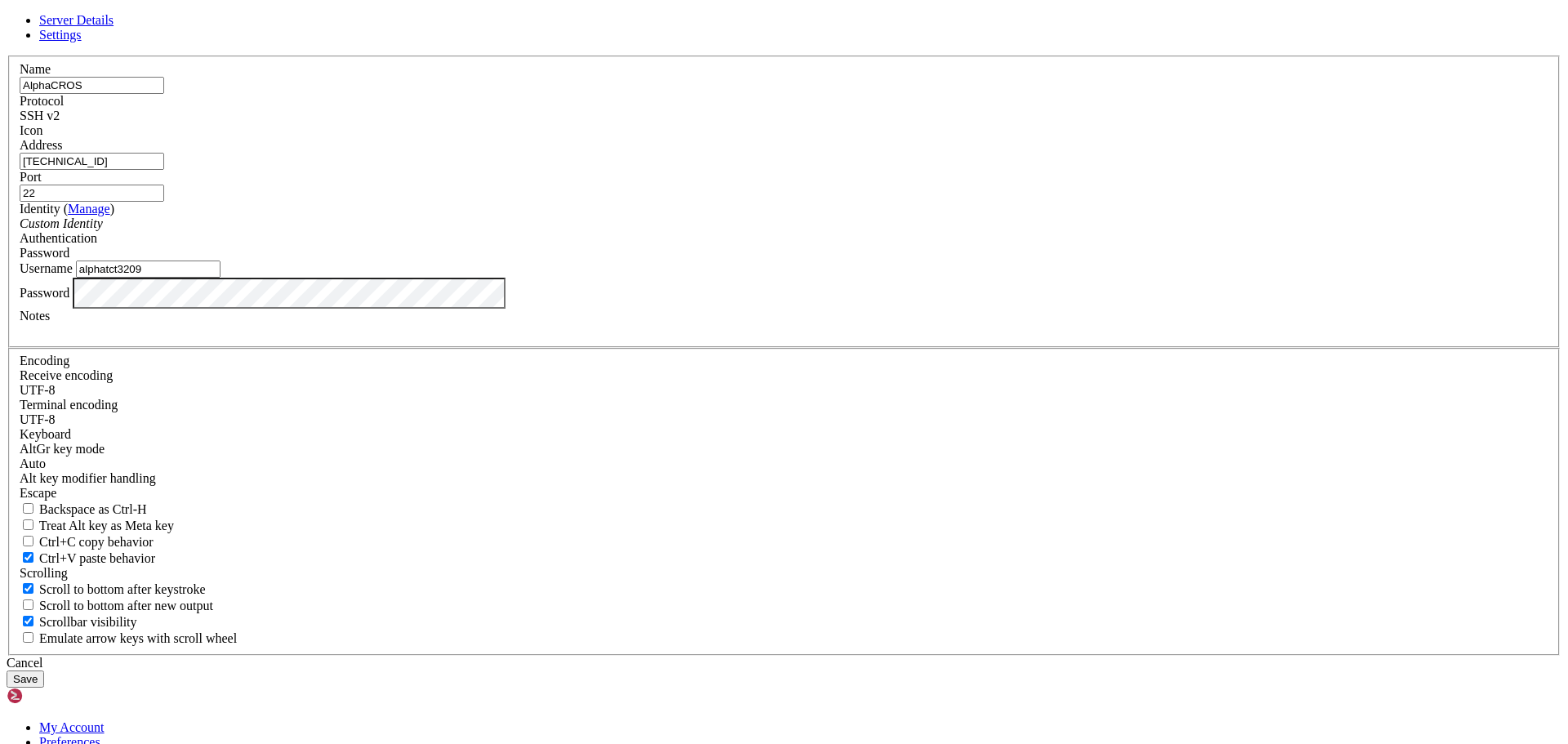
click at [44, 670] on button "Save" at bounding box center [26, 678] width 37 height 17
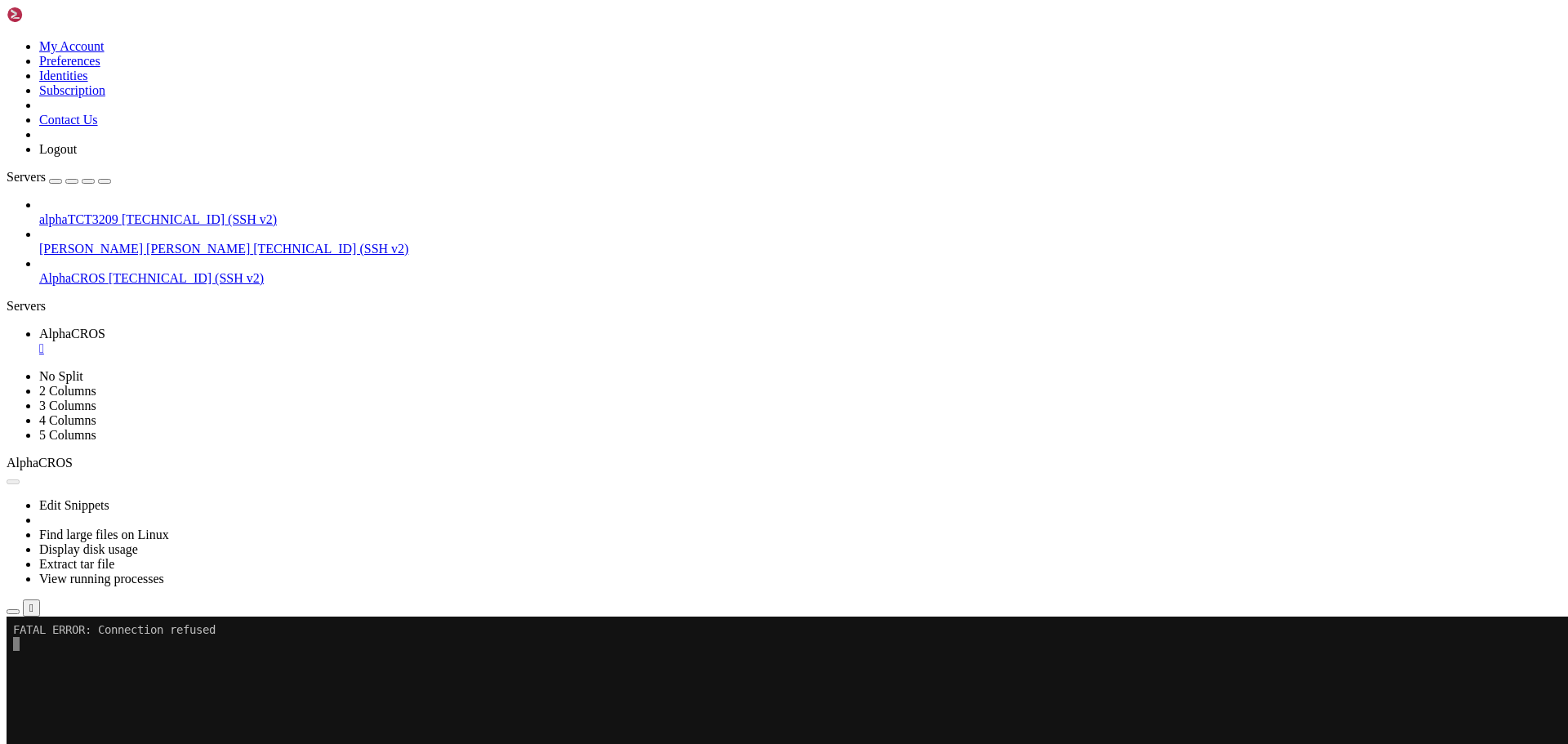
click at [119, 271] on span "[TECHNICAL_ID] (SSH v2)" at bounding box center [186, 278] width 155 height 14
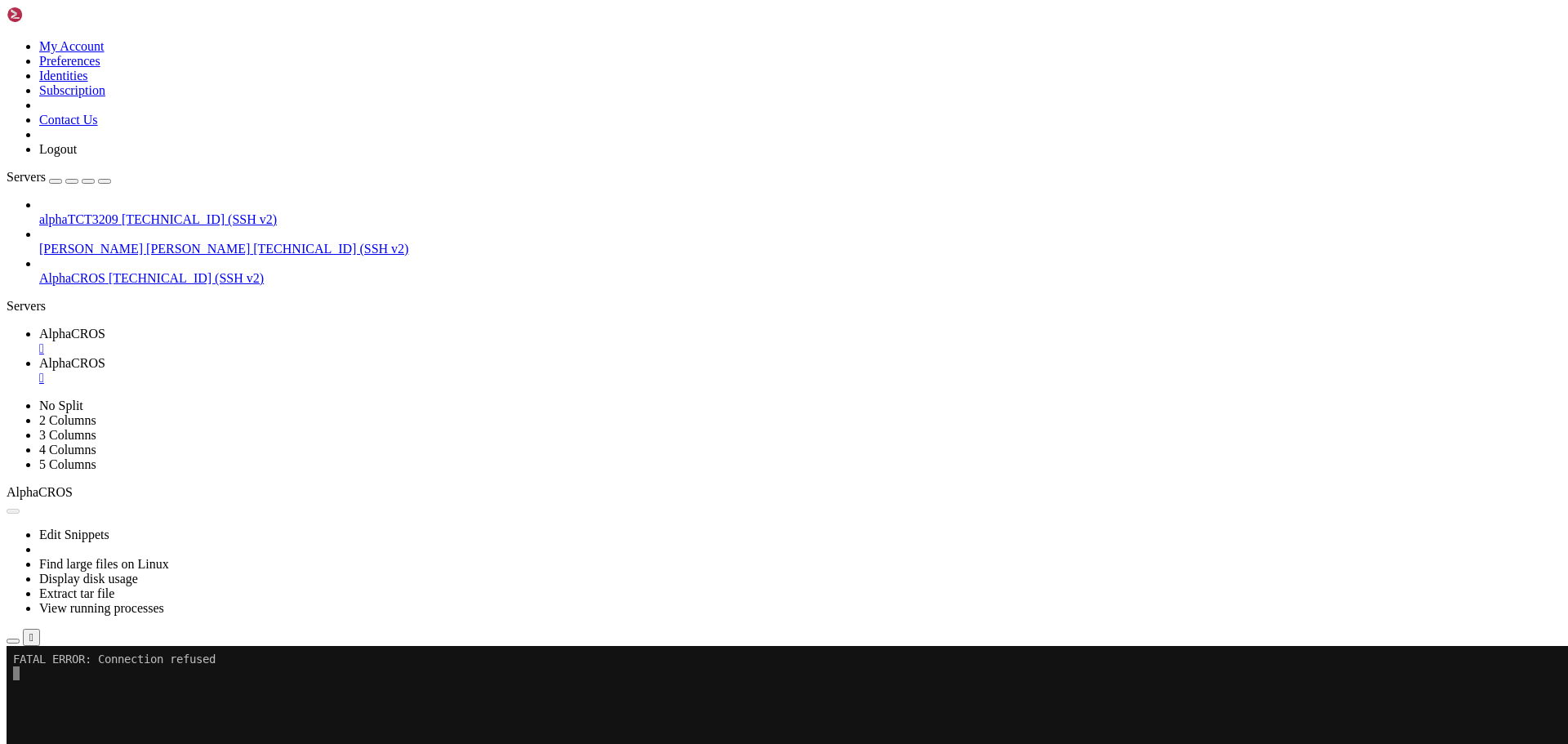
click at [309, 342] on div "" at bounding box center [800, 348] width 1522 height 15
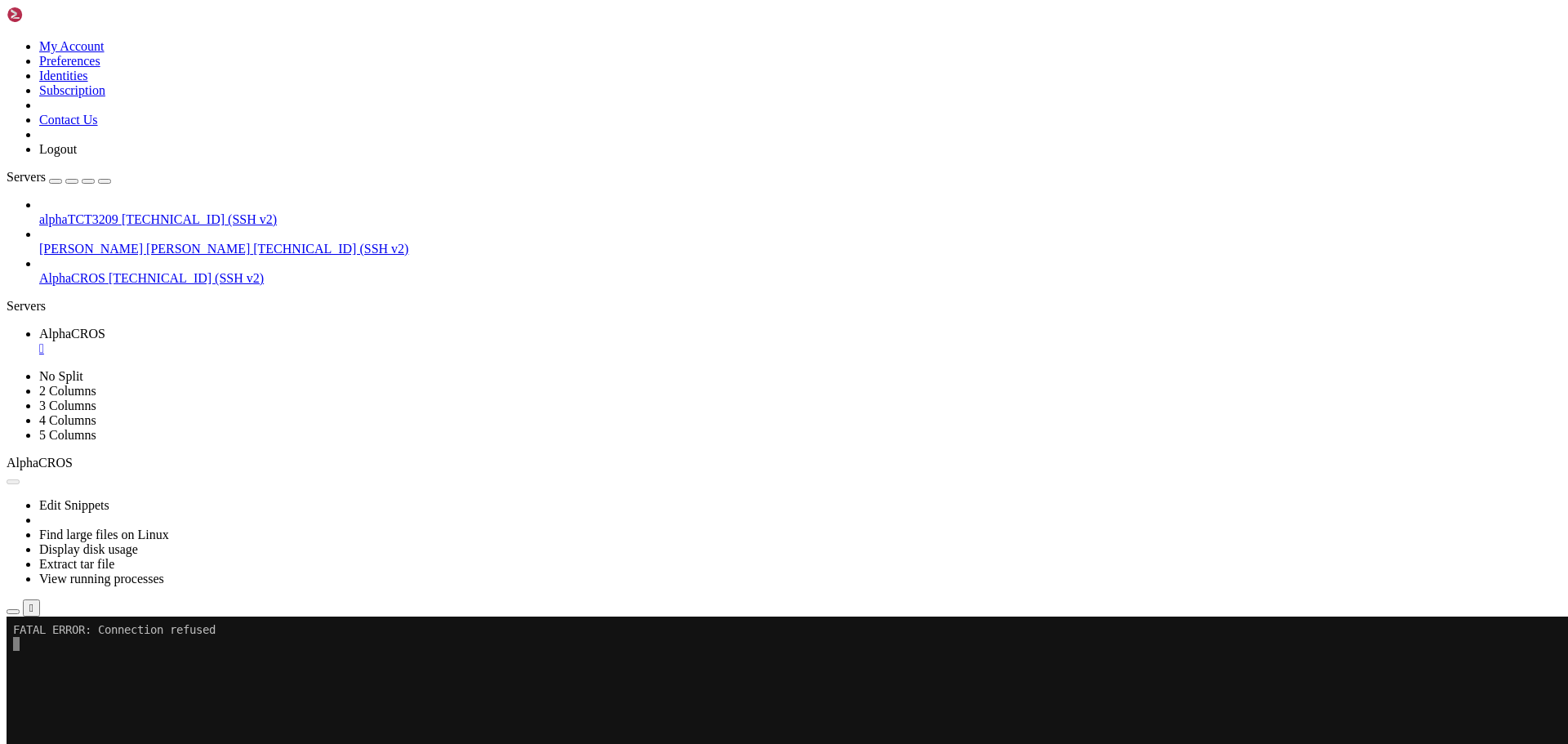
click at [72, 663] on button "Reconnect" at bounding box center [39, 670] width 66 height 17
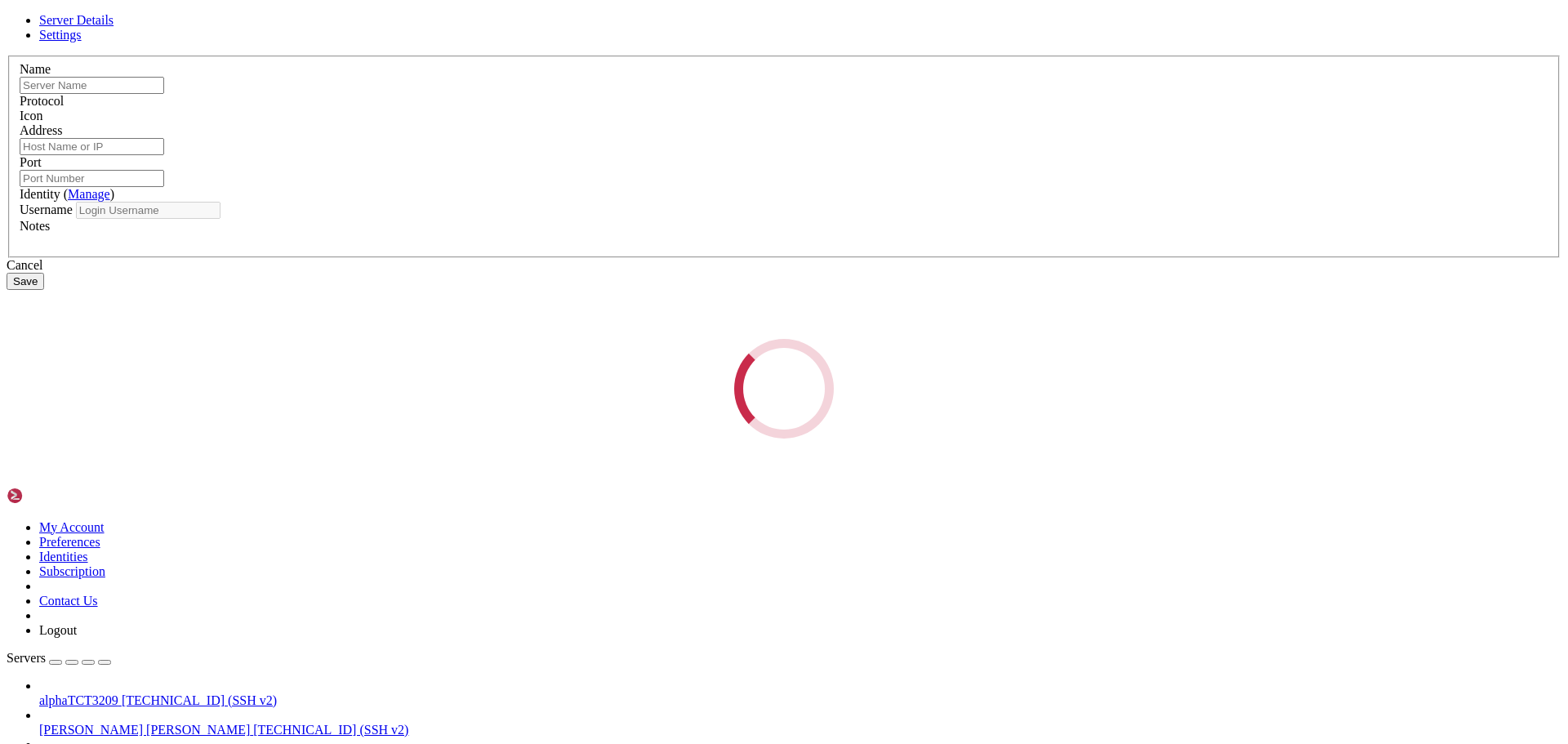
type input "AlphaCROS"
type input "[TECHNICAL_ID]"
type input "22"
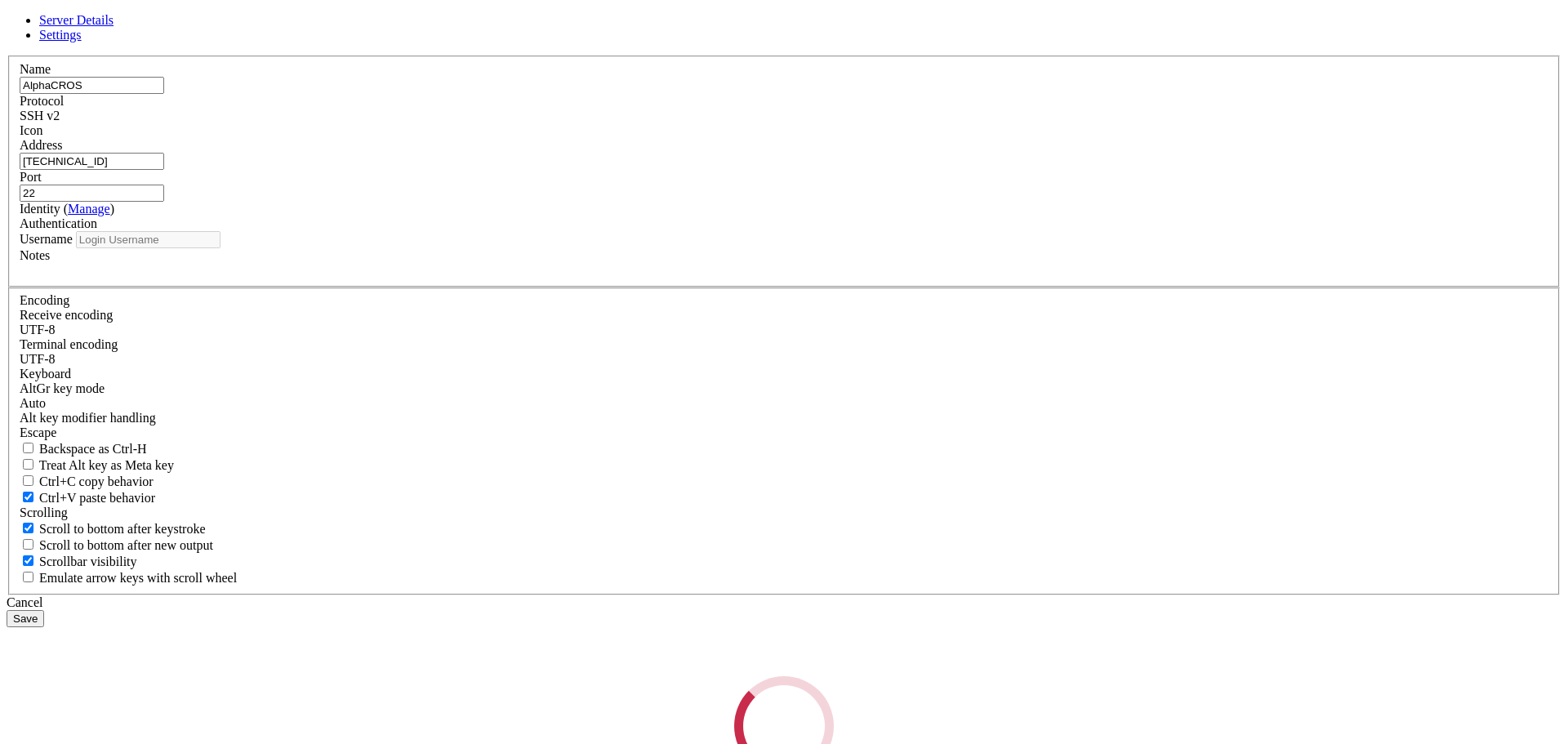
type input "alphatct3209"
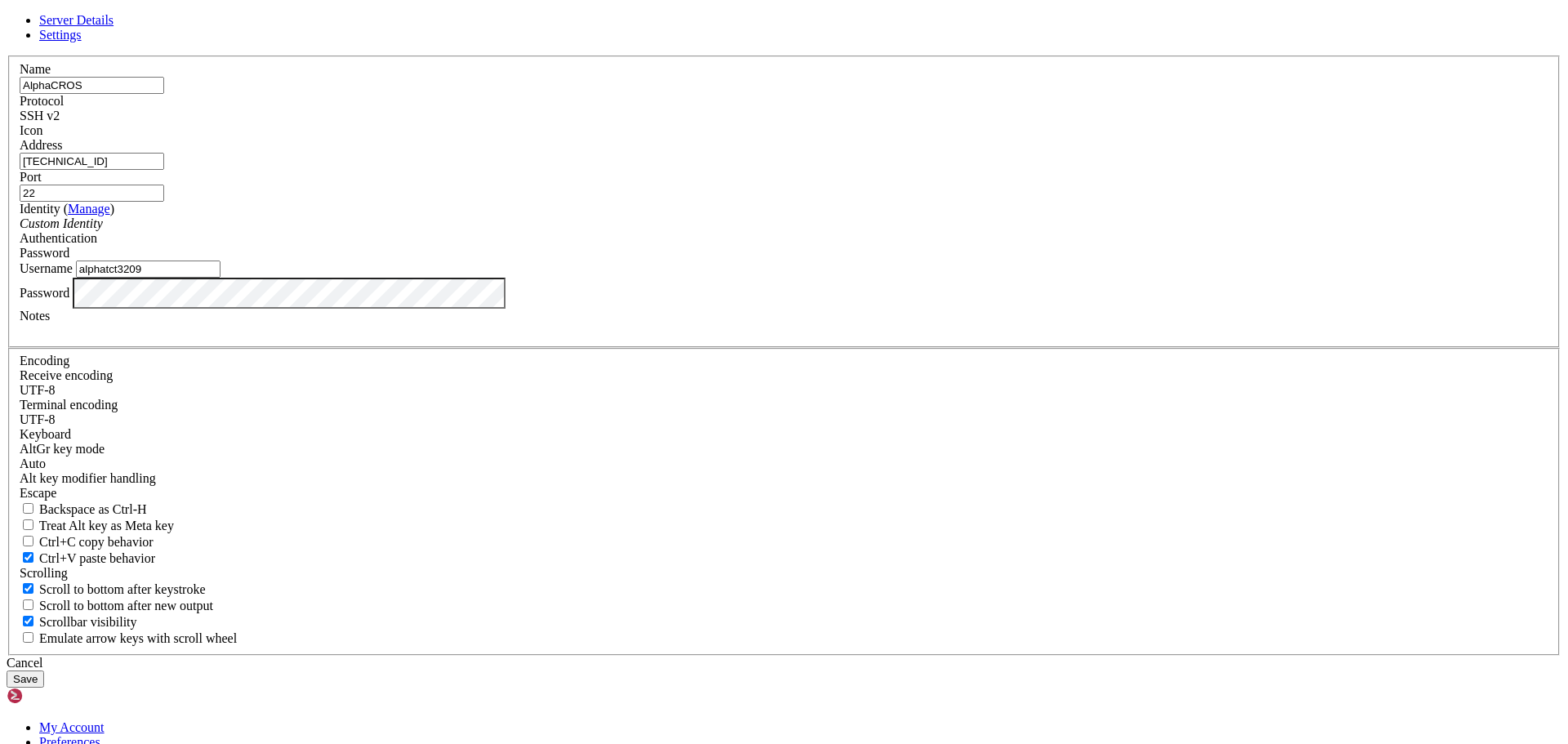
click at [164, 170] on input "[TECHNICAL_ID]" at bounding box center [91, 161] width 144 height 17
drag, startPoint x: 660, startPoint y: 287, endPoint x: 261, endPoint y: 215, distance: 405.4
click at [261, 215] on div "Server Details Settings Name AlphaCROS Protocol SSH v2 Icon" at bounding box center [784, 350] width 1555 height 675
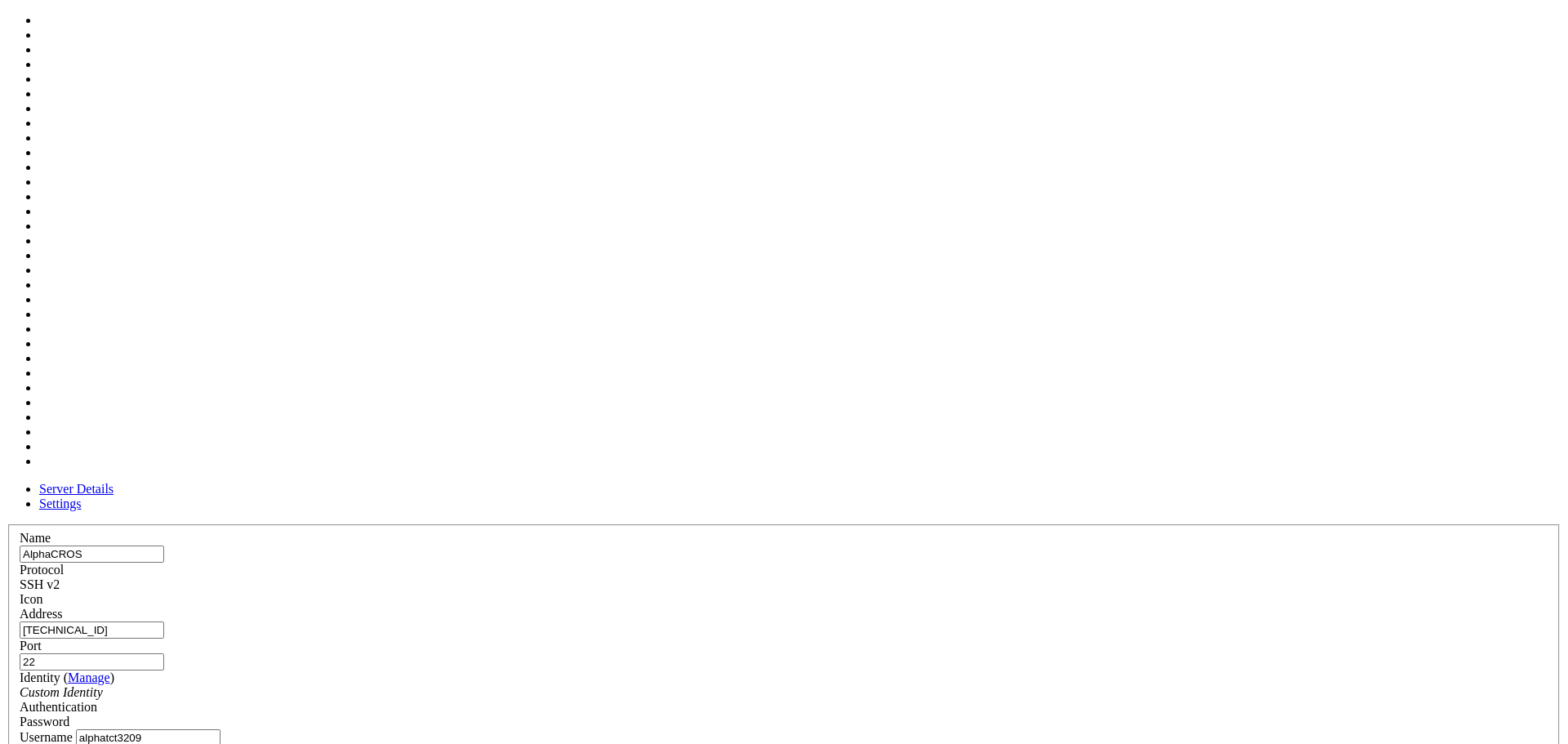
click at [974, 607] on div at bounding box center [784, 607] width 1529 height 0
click at [902, 577] on div "SSH v2" at bounding box center [784, 584] width 1529 height 15
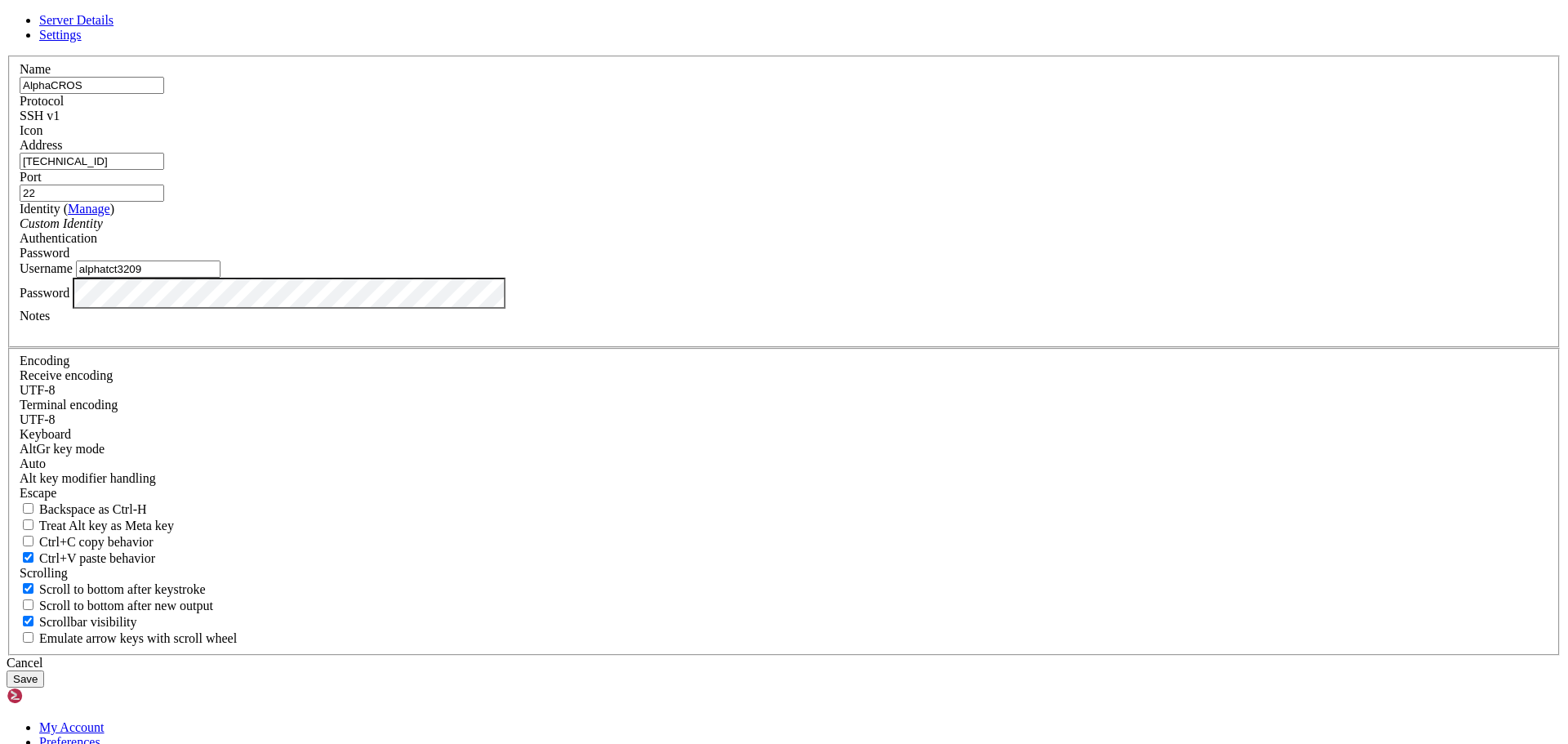
click at [44, 670] on button "Save" at bounding box center [26, 678] width 37 height 17
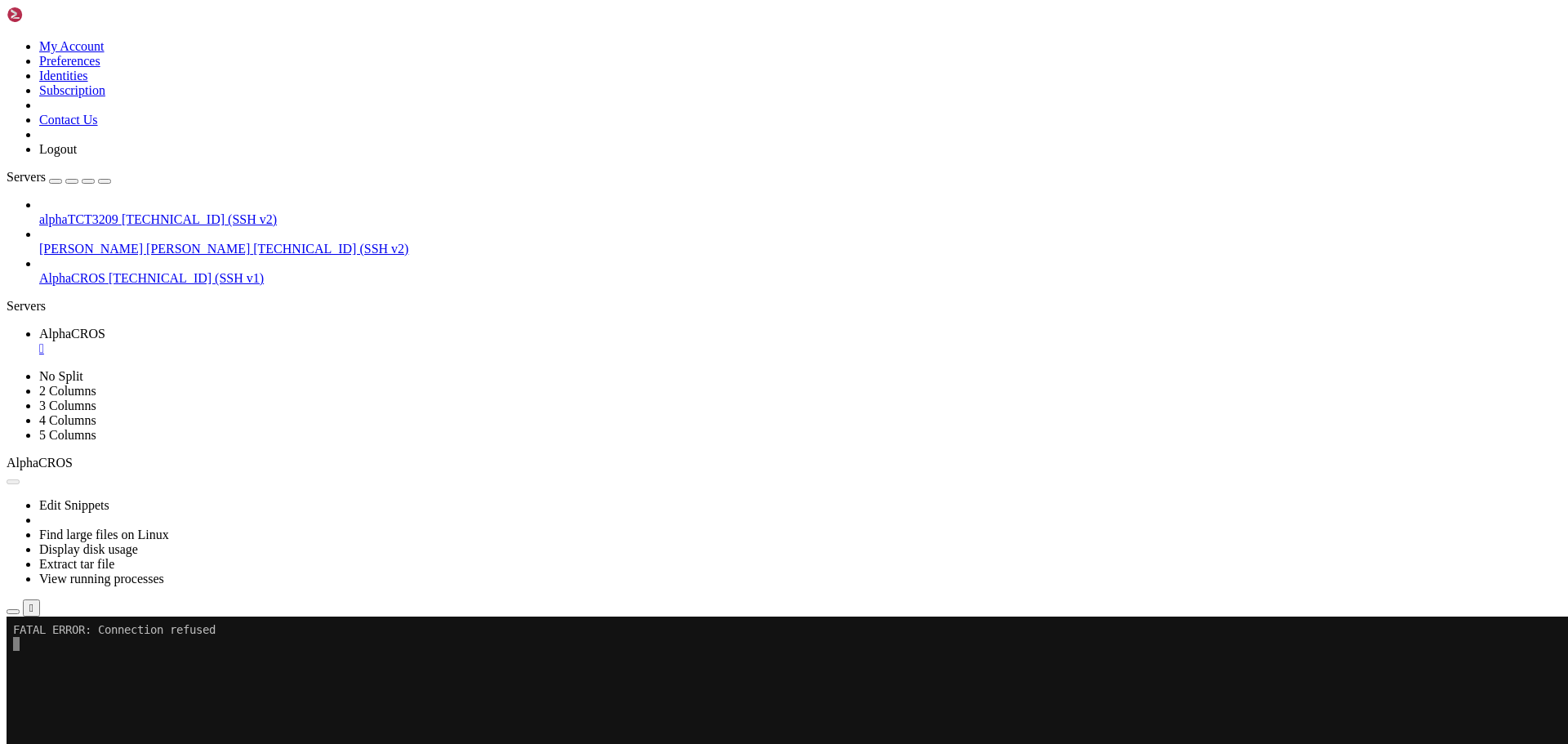
click at [72, 663] on button "Reconnect" at bounding box center [39, 670] width 66 height 17
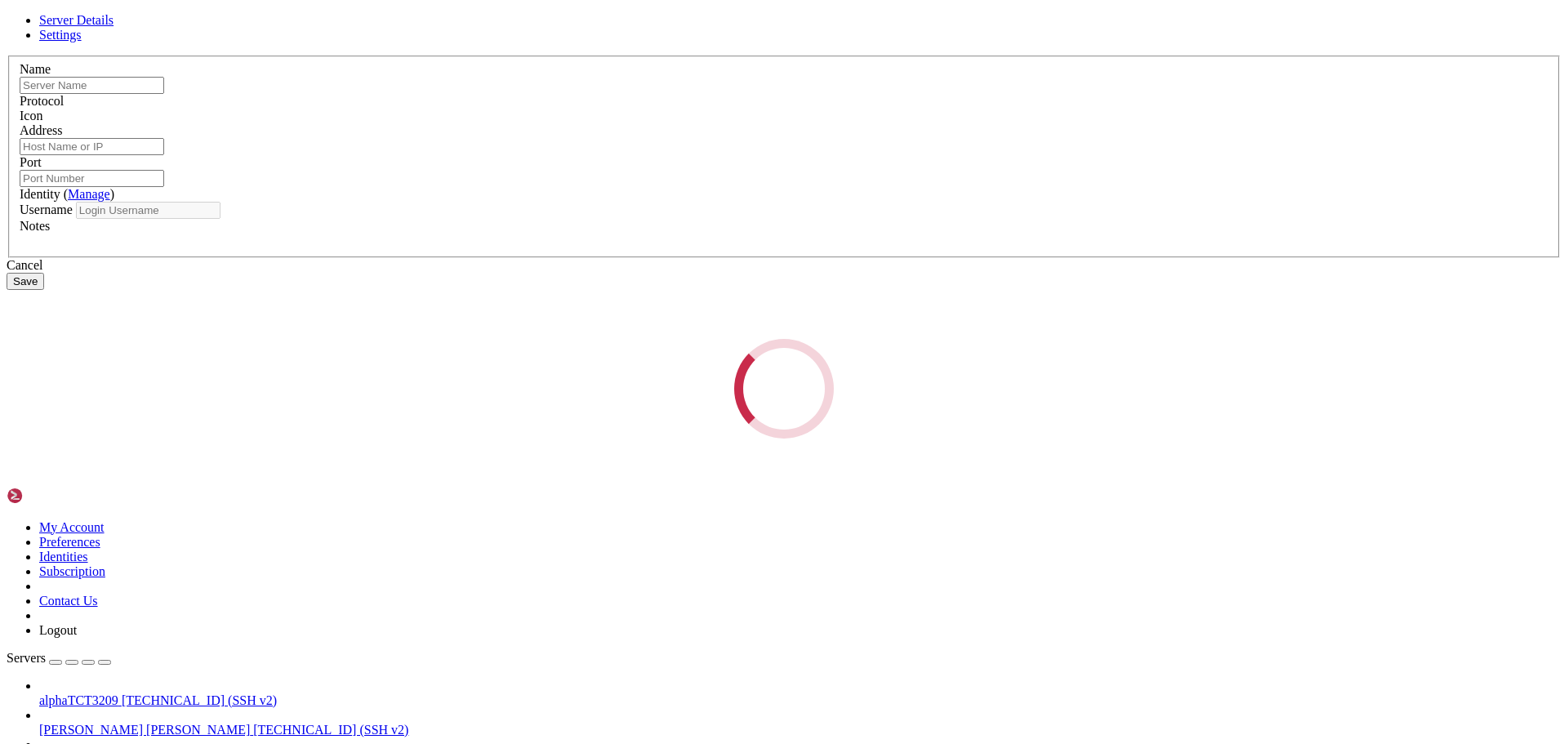
type input "AlphaCROS"
type input "[TECHNICAL_ID]"
type input "22"
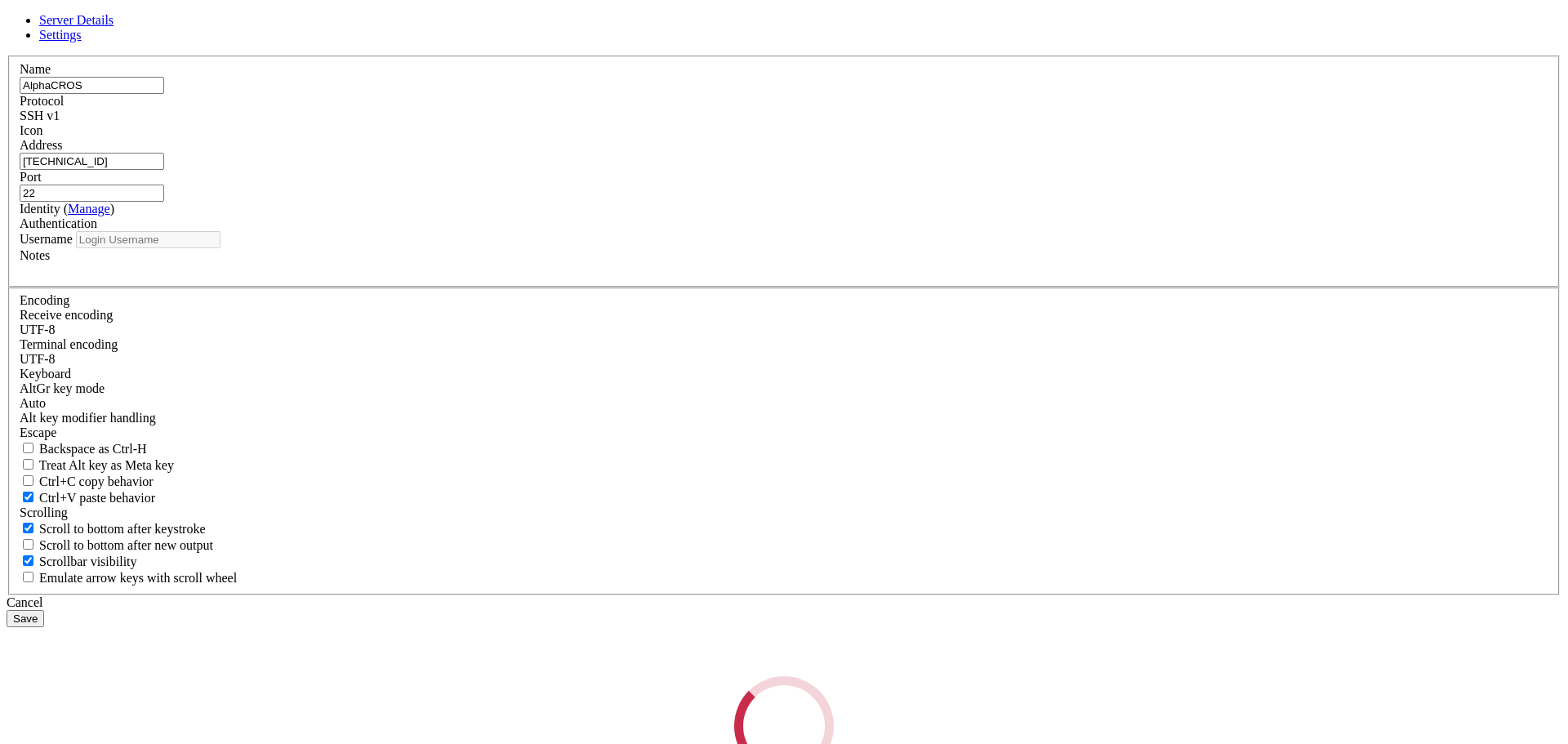
type input "alphatct3209"
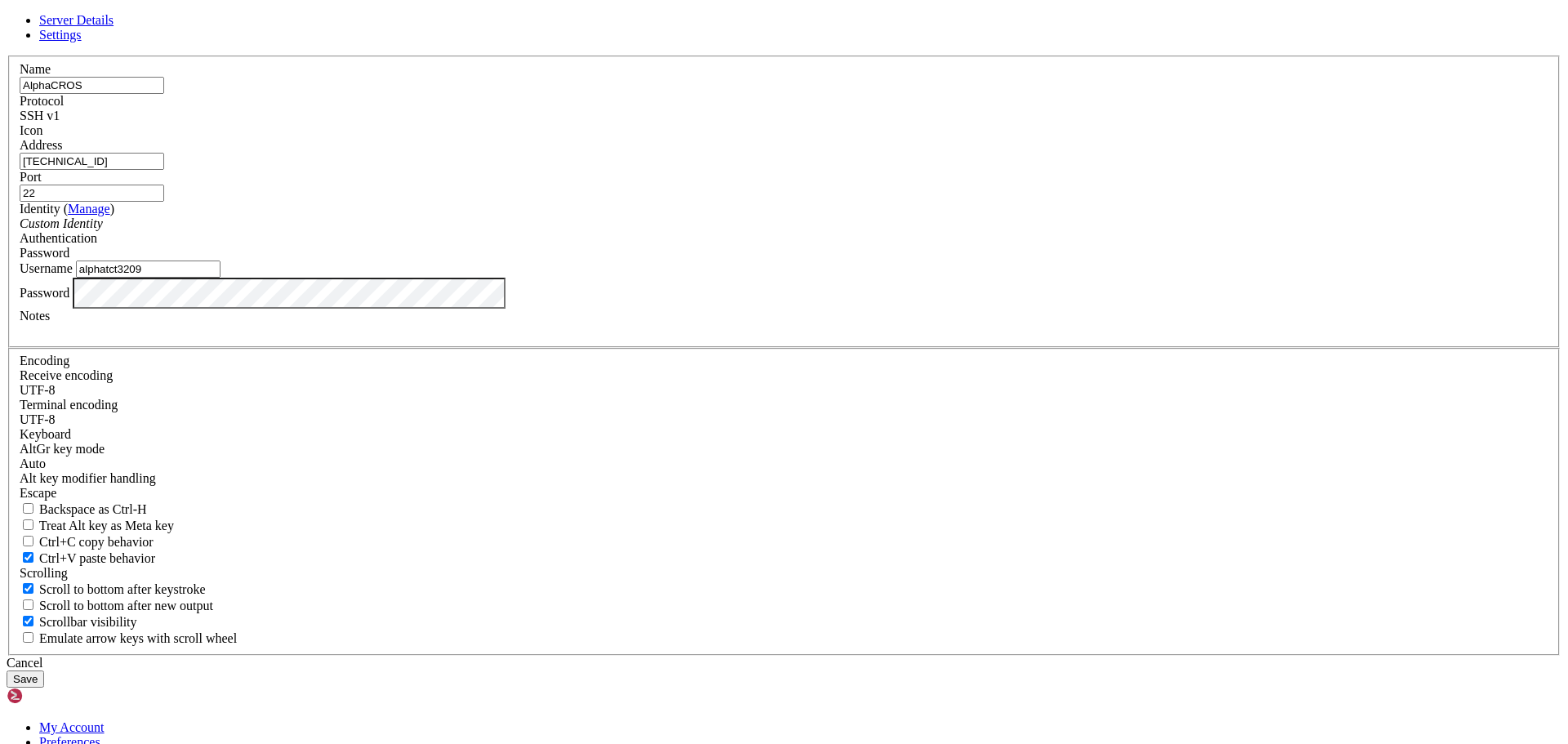
drag, startPoint x: 708, startPoint y: 286, endPoint x: 434, endPoint y: 256, distance: 275.6
click at [434, 256] on div "Server Details Settings Name AlphaCROS Protocol SSH v1 Icon" at bounding box center [784, 350] width 1555 height 675
type input "[TECHNICAL_ID]"
click at [7, 670] on button "Save" at bounding box center [26, 678] width 37 height 17
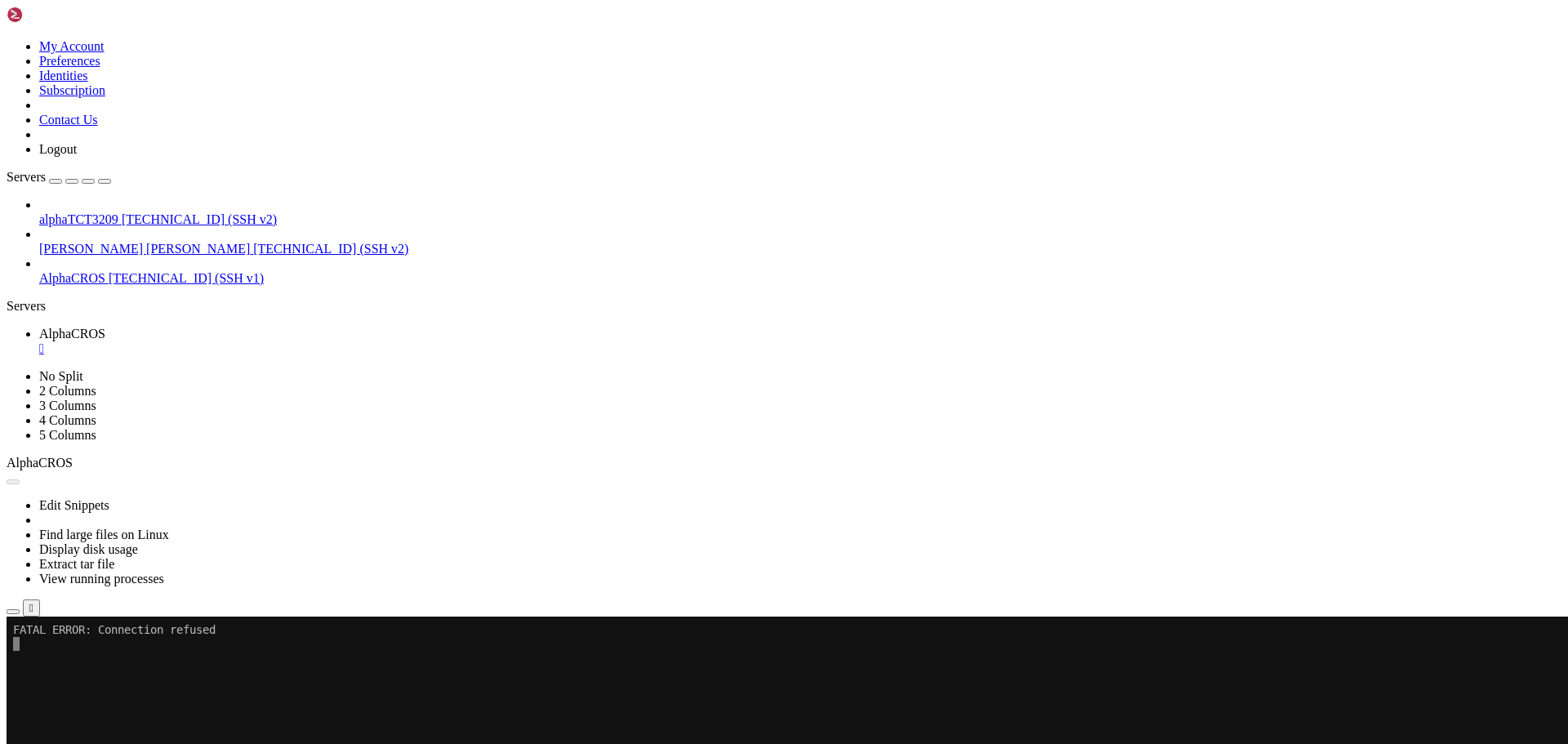
drag, startPoint x: 128, startPoint y: 232, endPoint x: 125, endPoint y: 189, distance: 43.1
click at [125, 271] on span "[TECHNICAL_ID] (SSH v1)" at bounding box center [186, 278] width 155 height 14
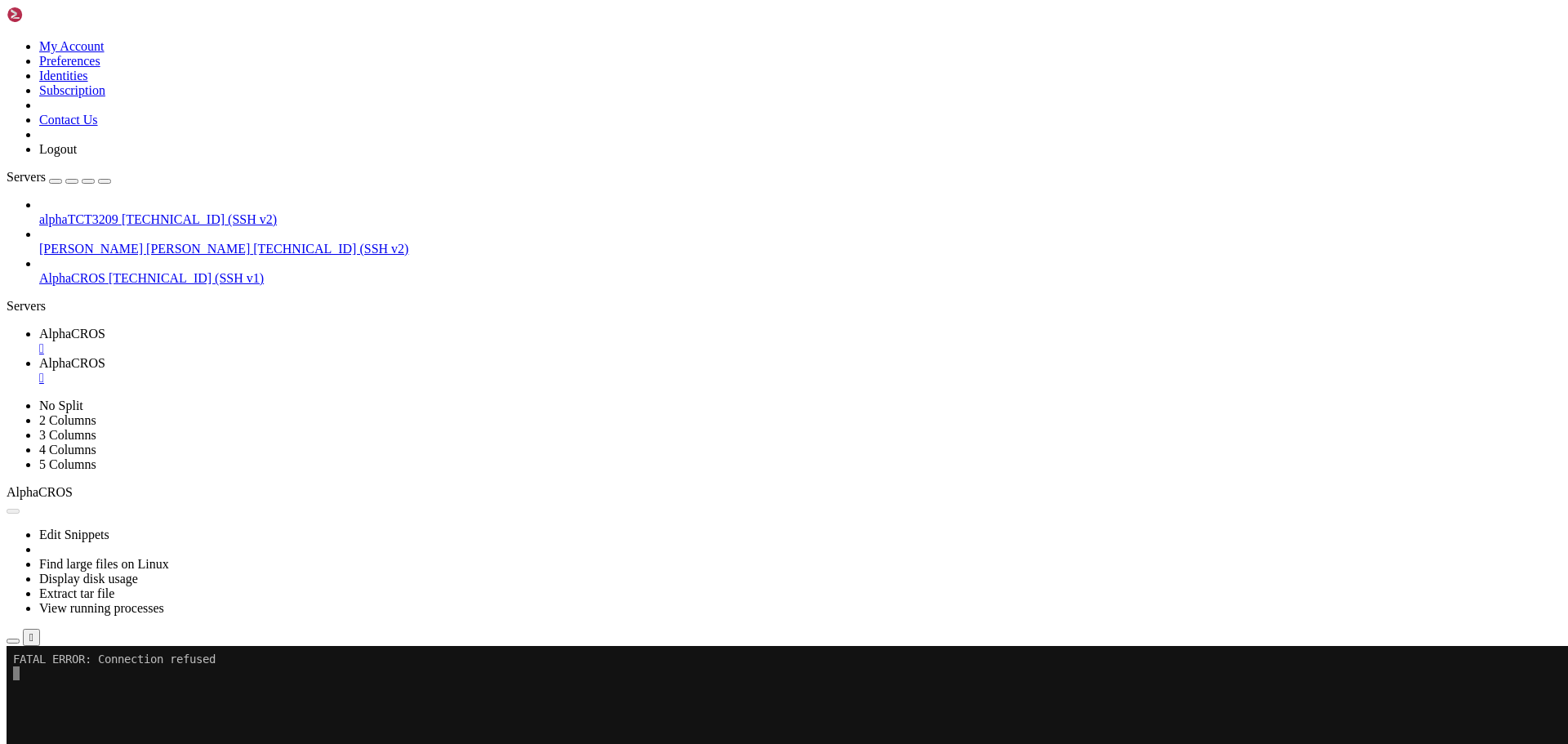
click at [307, 342] on div "" at bounding box center [800, 348] width 1522 height 15
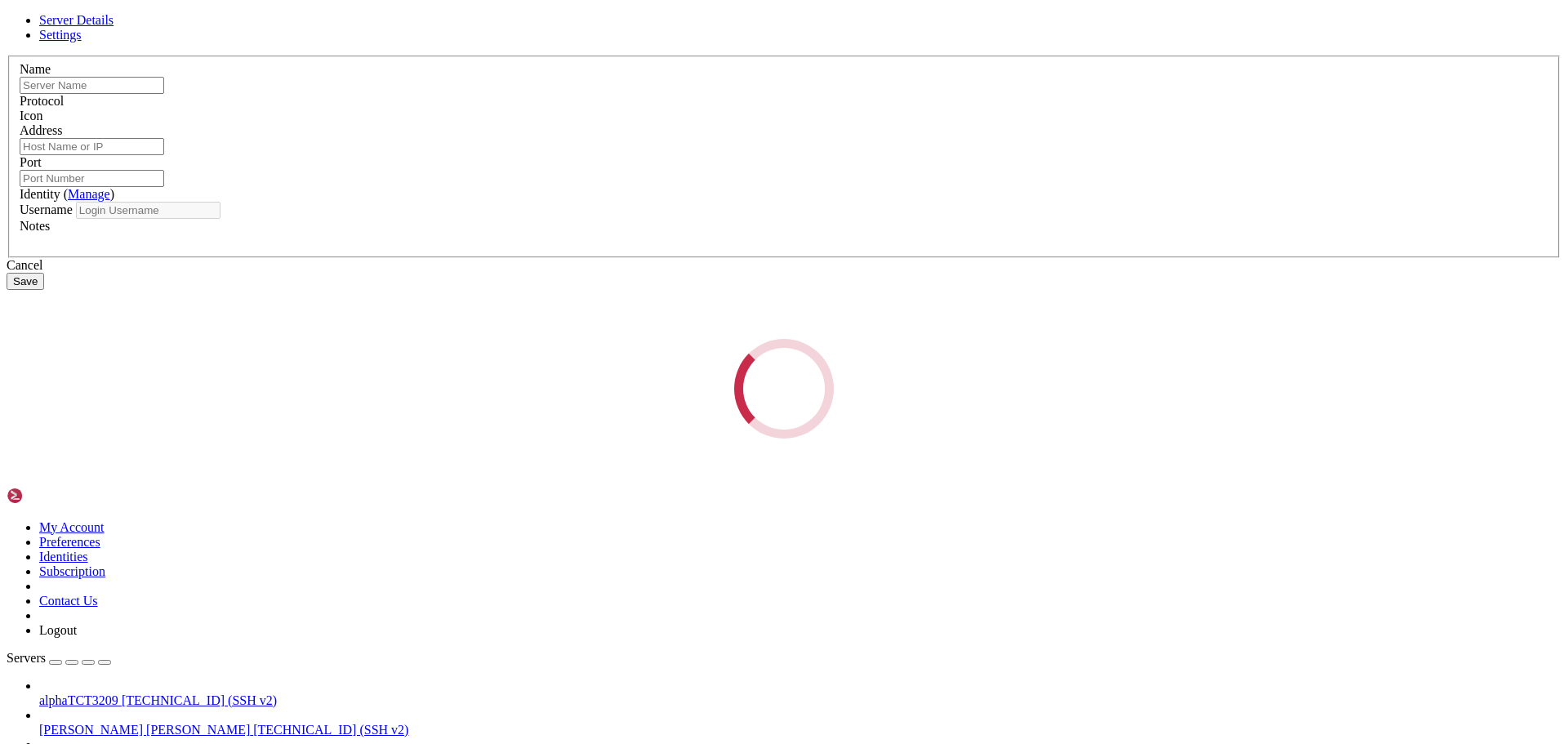
type input "AlphaCROS"
type input "[TECHNICAL_ID]"
type input "22"
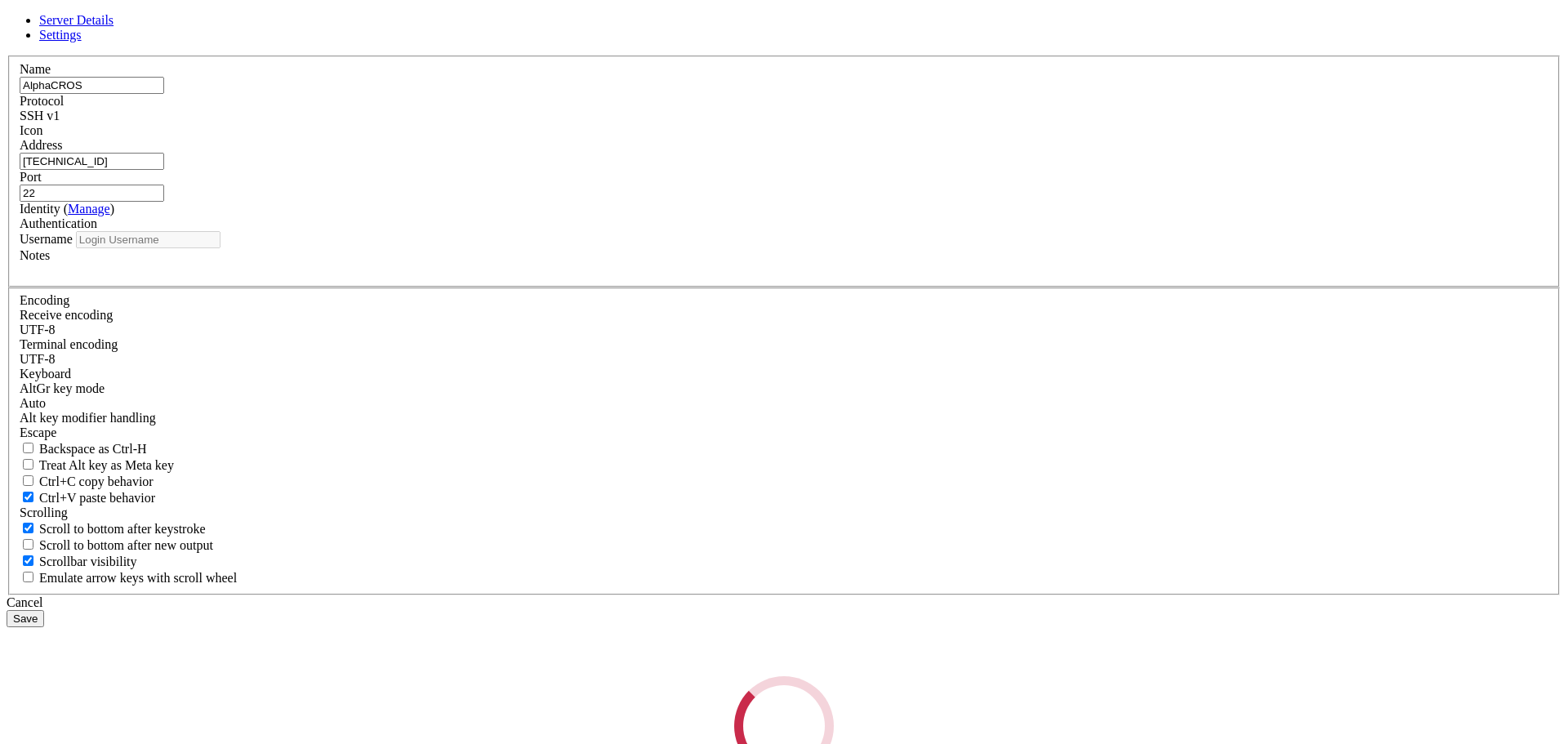
type input "alphatct3209"
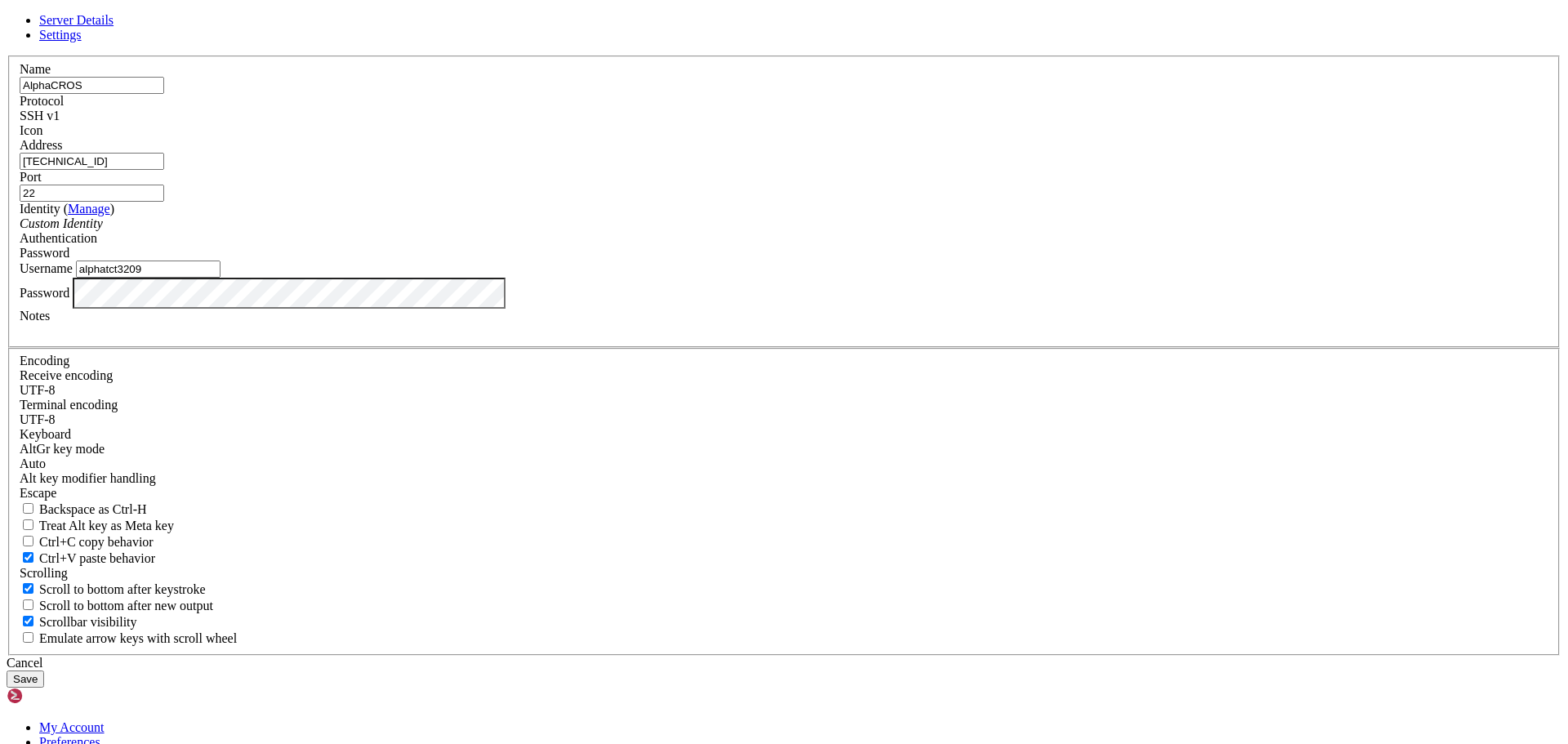
click at [903, 124] on div "SSH v1" at bounding box center [784, 116] width 1529 height 15
click at [44, 670] on button "Save" at bounding box center [26, 678] width 37 height 17
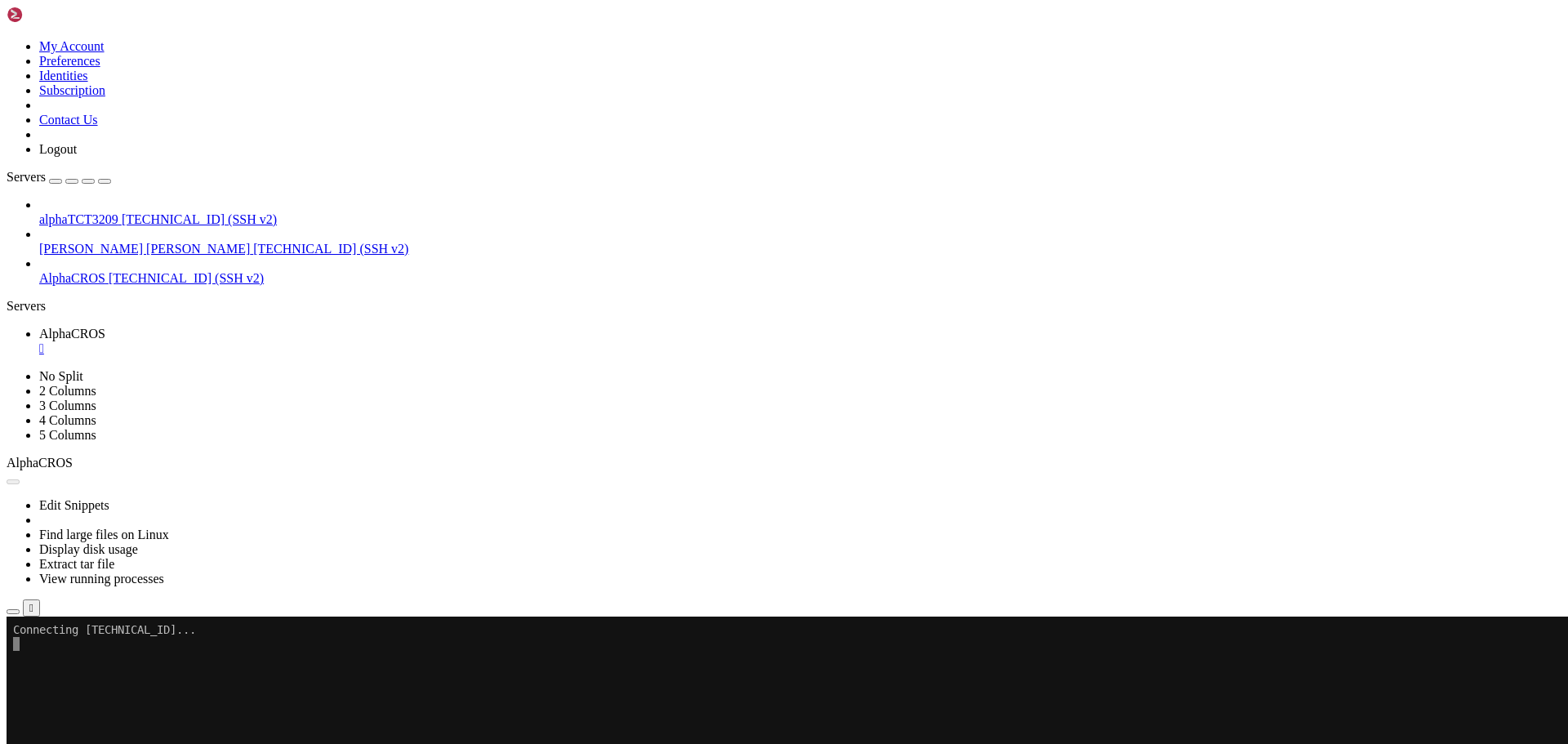
click at [304, 342] on div "" at bounding box center [800, 348] width 1522 height 15
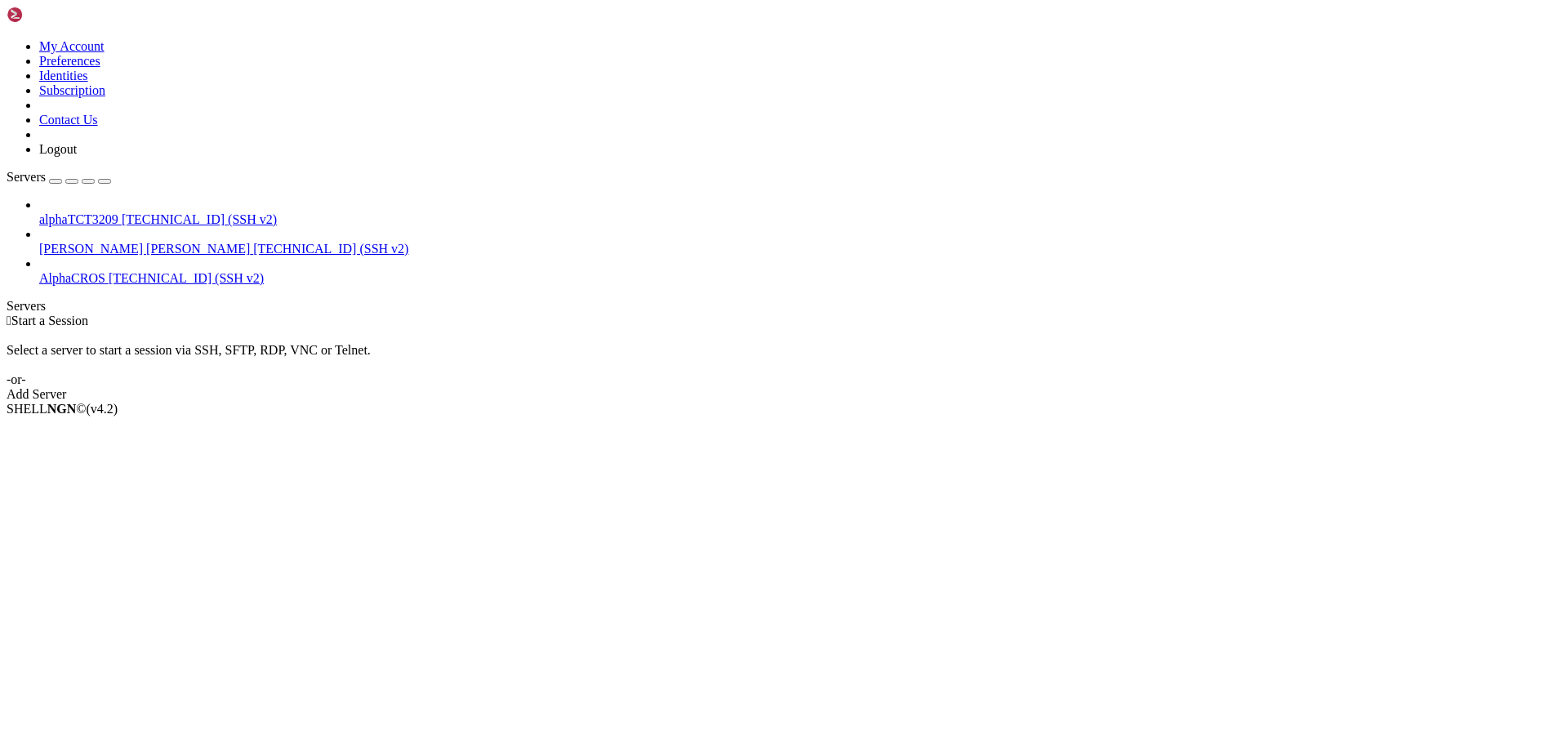
click at [105, 271] on span "AlphaCROS" at bounding box center [72, 278] width 66 height 14
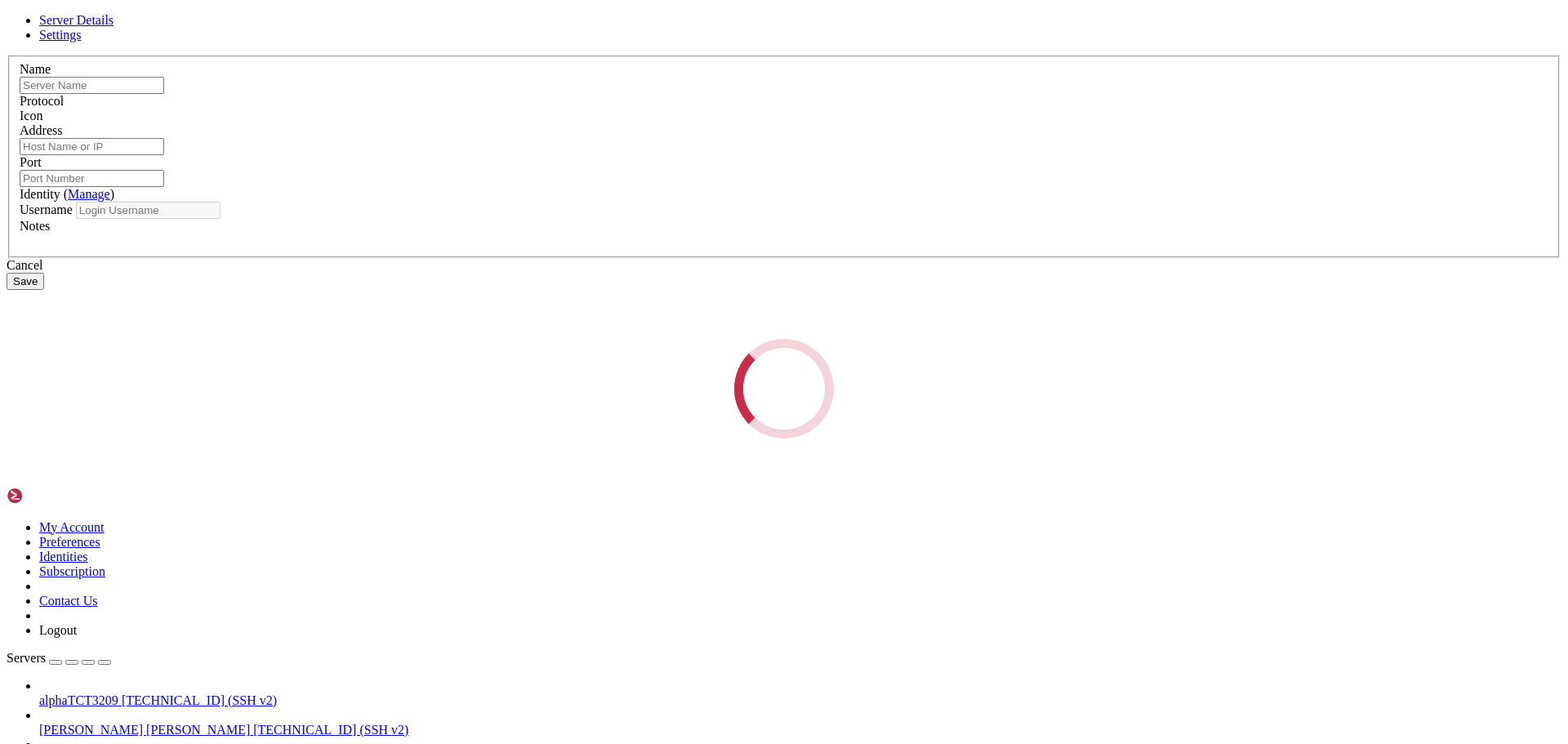
type input "AlphaCROS"
type input "[TECHNICAL_ID]"
type input "22"
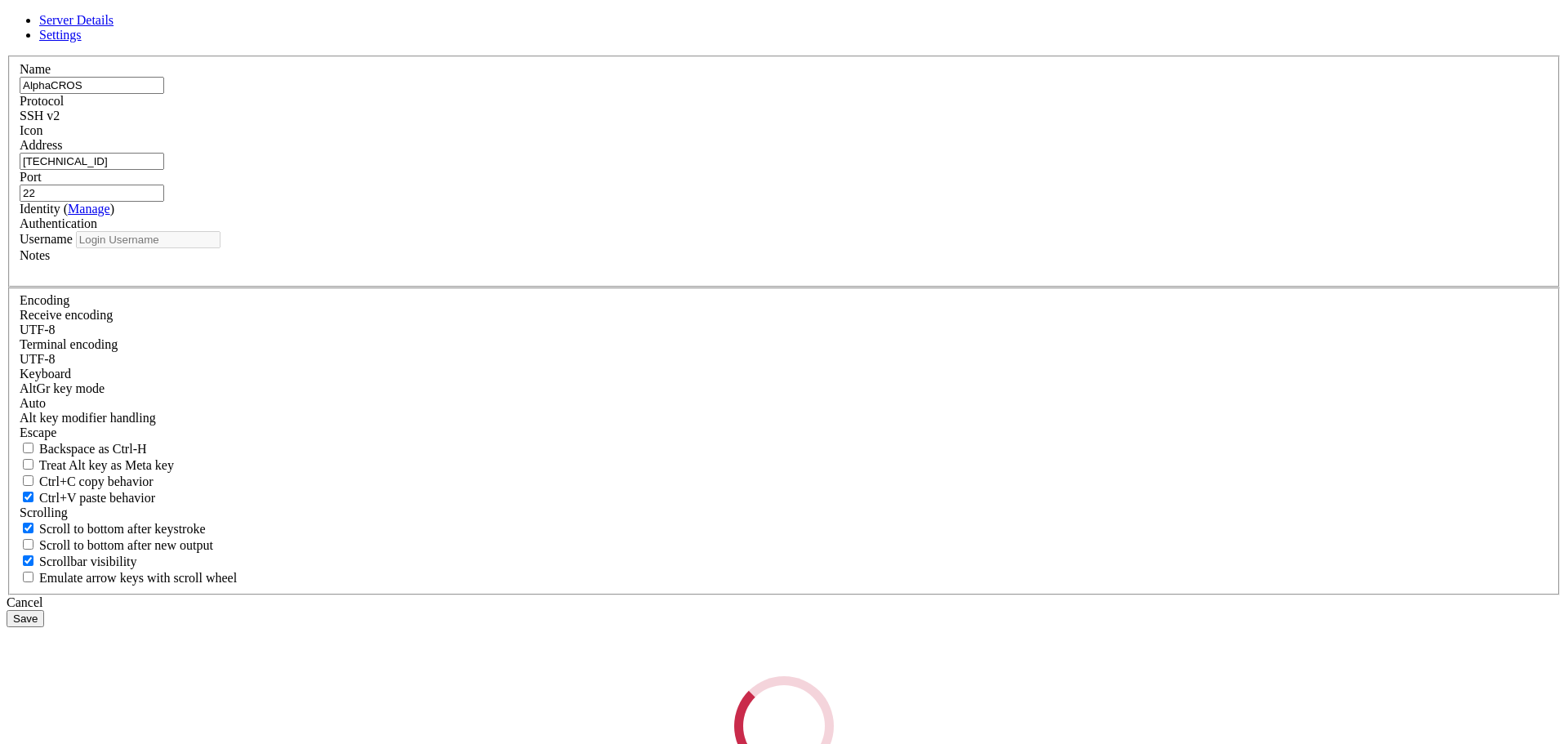
type input "alphatct3209"
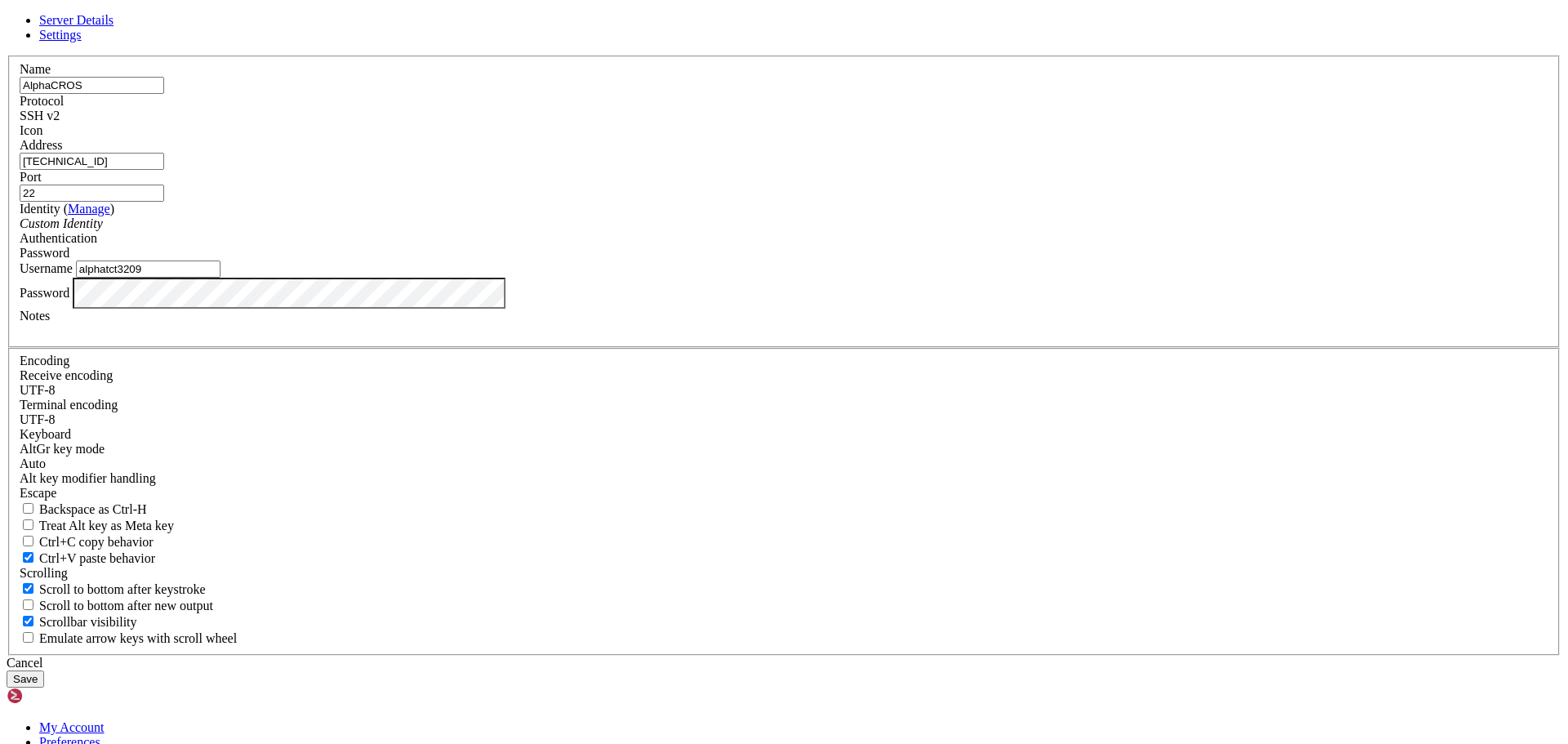
drag, startPoint x: 664, startPoint y: 281, endPoint x: 465, endPoint y: 276, distance: 199.1
click at [465, 276] on div "Server Details Settings Name AlphaCROS Protocol SSH v2 Icon" at bounding box center [784, 350] width 1555 height 675
type input "[TECHNICAL_ID]"
click at [44, 670] on button "Save" at bounding box center [26, 678] width 37 height 17
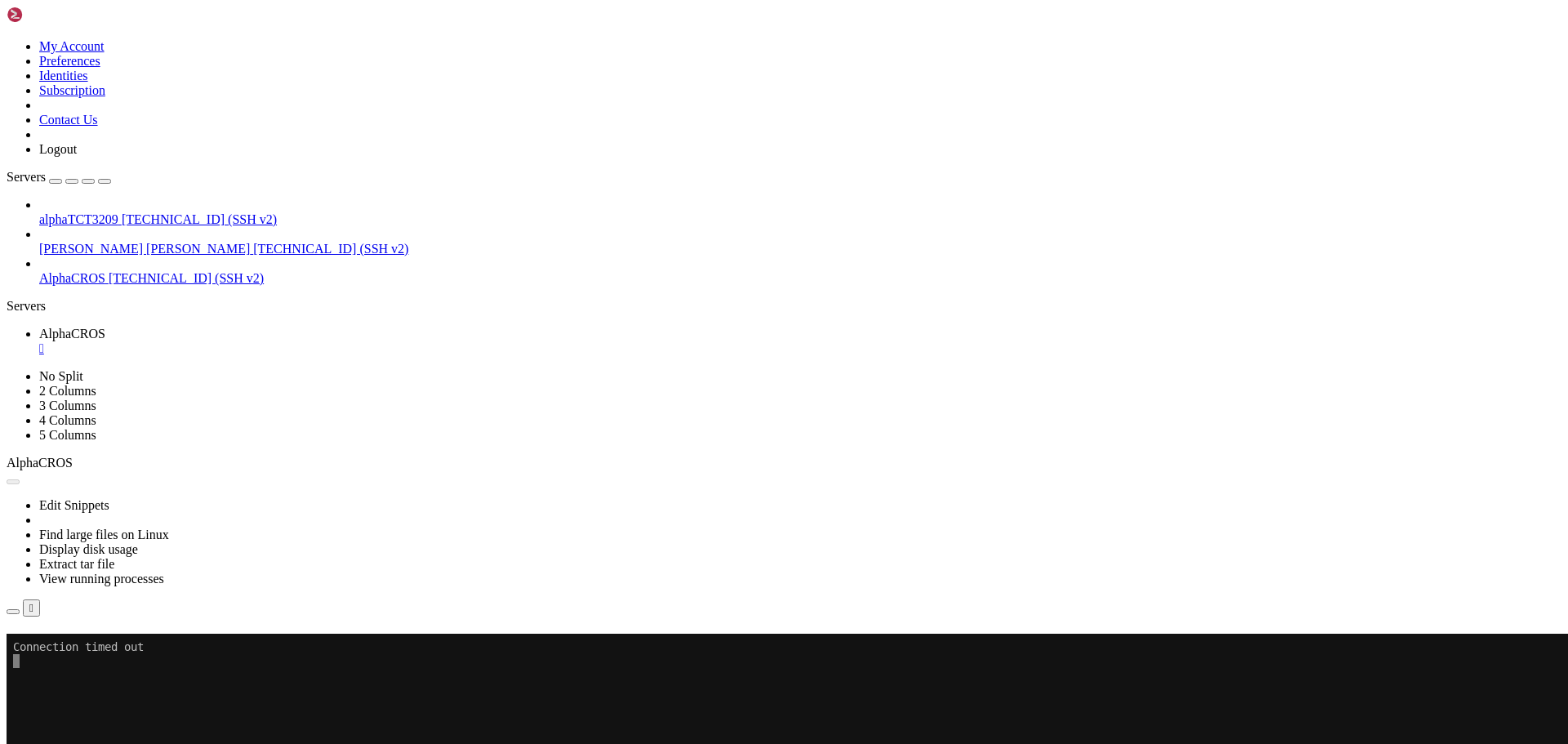
click at [72, 649] on button "Reconnect" at bounding box center [39, 657] width 66 height 17
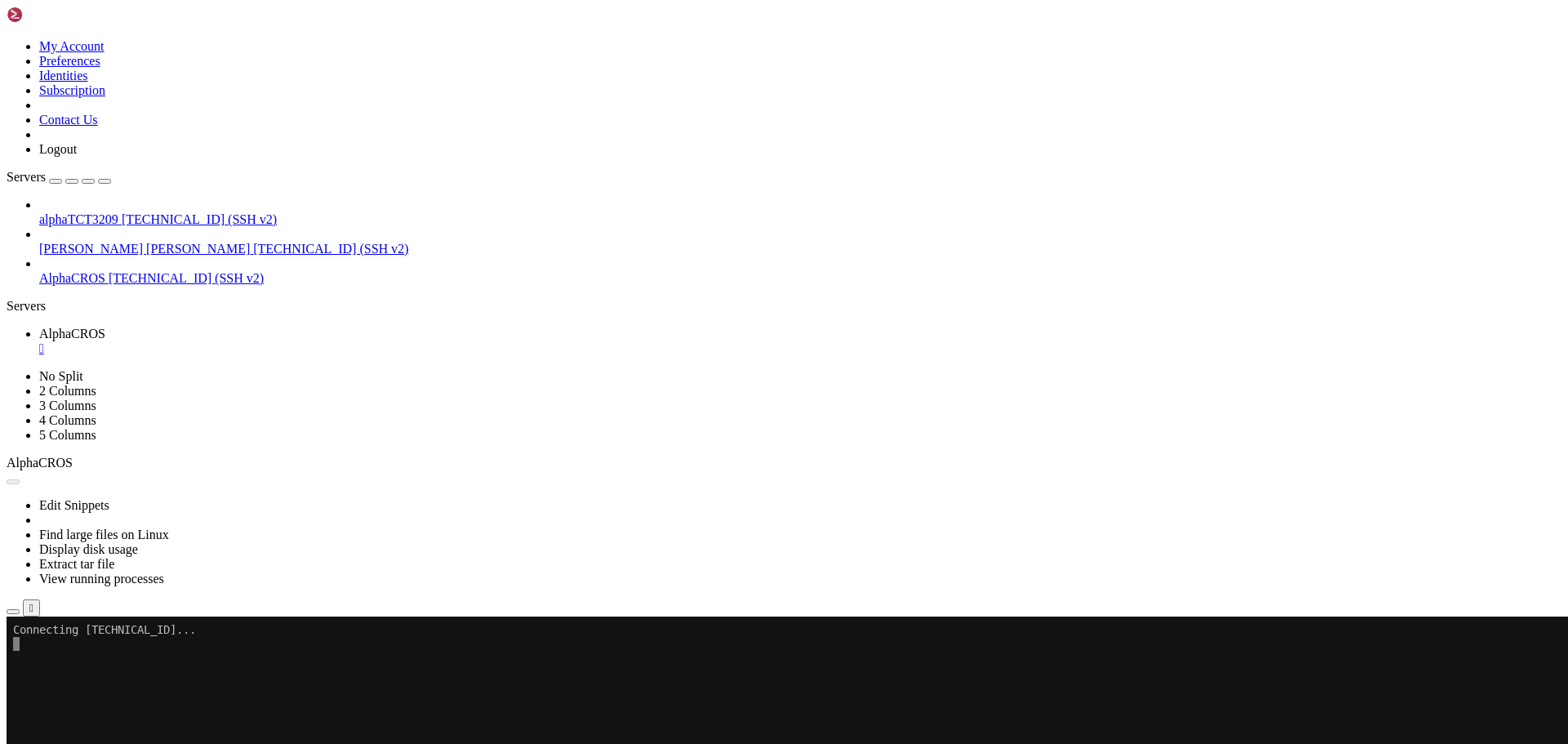
click at [303, 342] on div "" at bounding box center [800, 348] width 1522 height 15
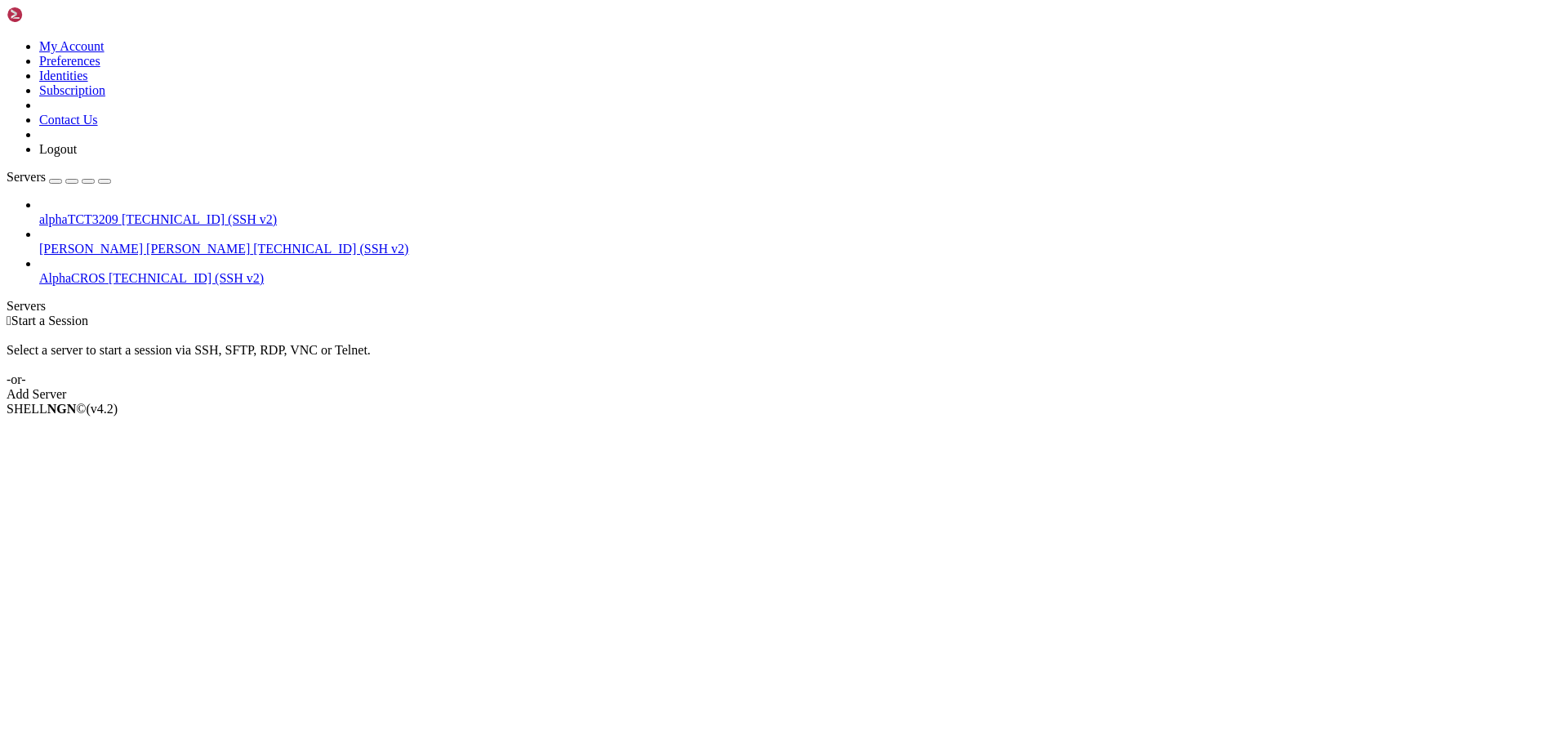
click at [105, 271] on span "AlphaCROS" at bounding box center [72, 278] width 66 height 14
